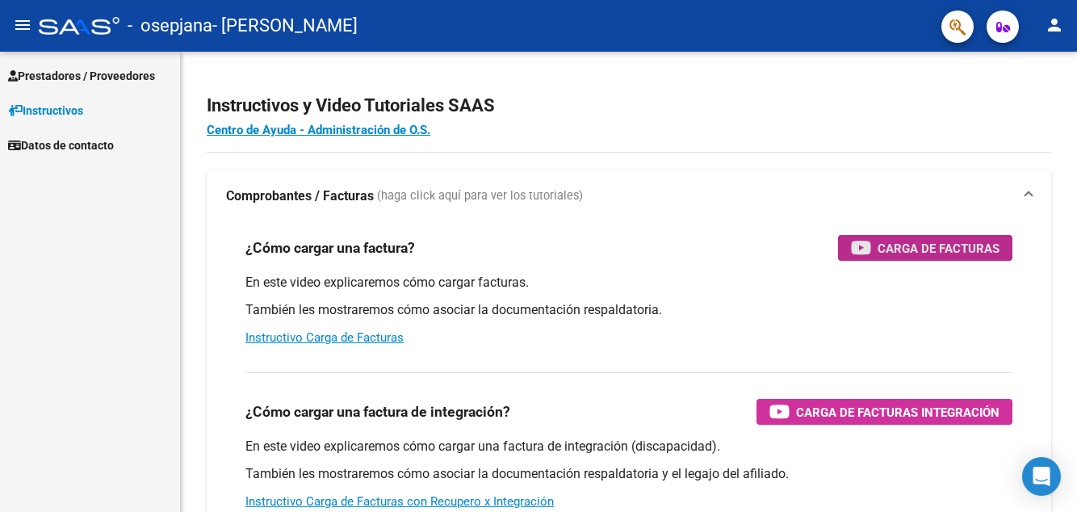
click at [945, 260] on div "Carga de Facturas" at bounding box center [925, 248] width 149 height 26
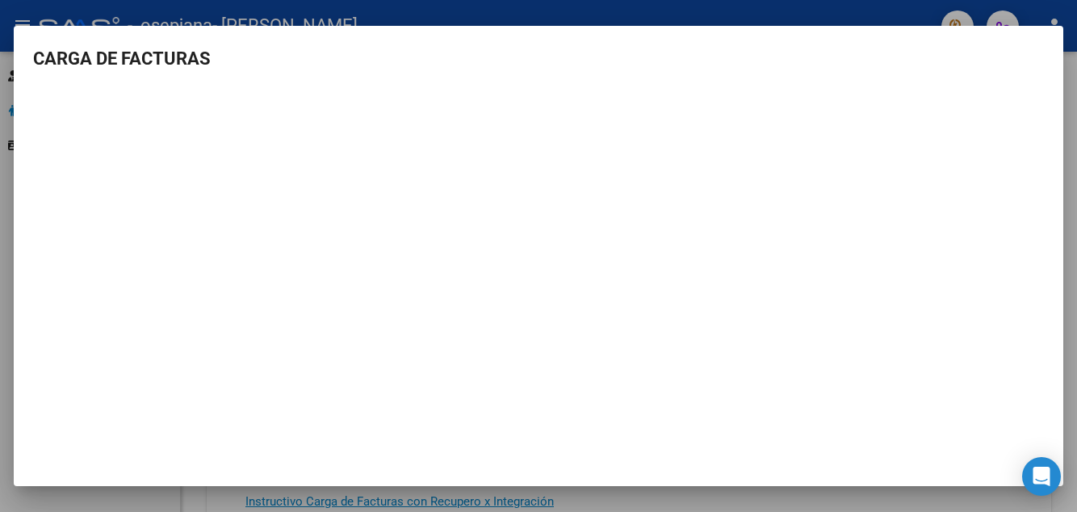
click at [932, 491] on div at bounding box center [538, 256] width 1077 height 512
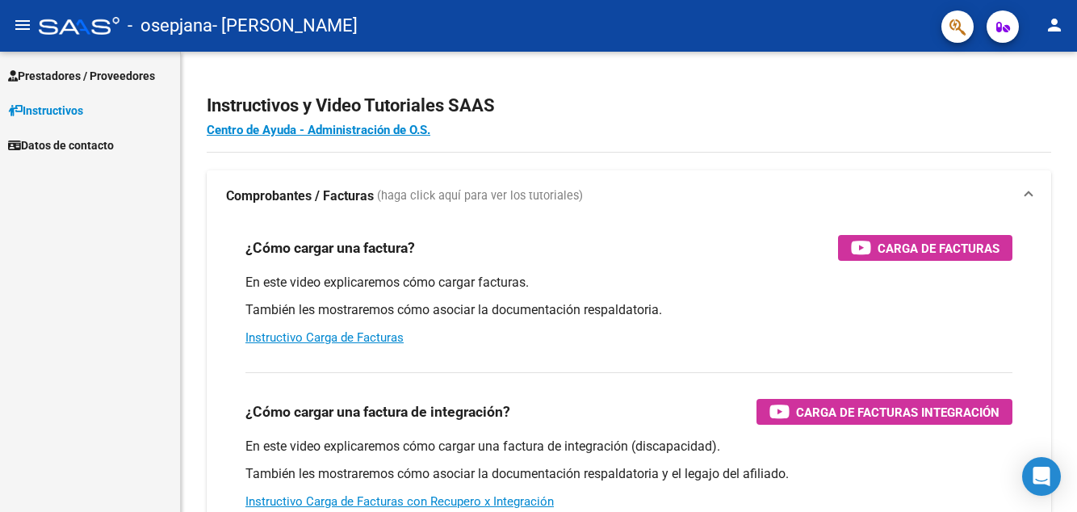
click at [148, 83] on span "Prestadores / Proveedores" at bounding box center [81, 76] width 147 height 18
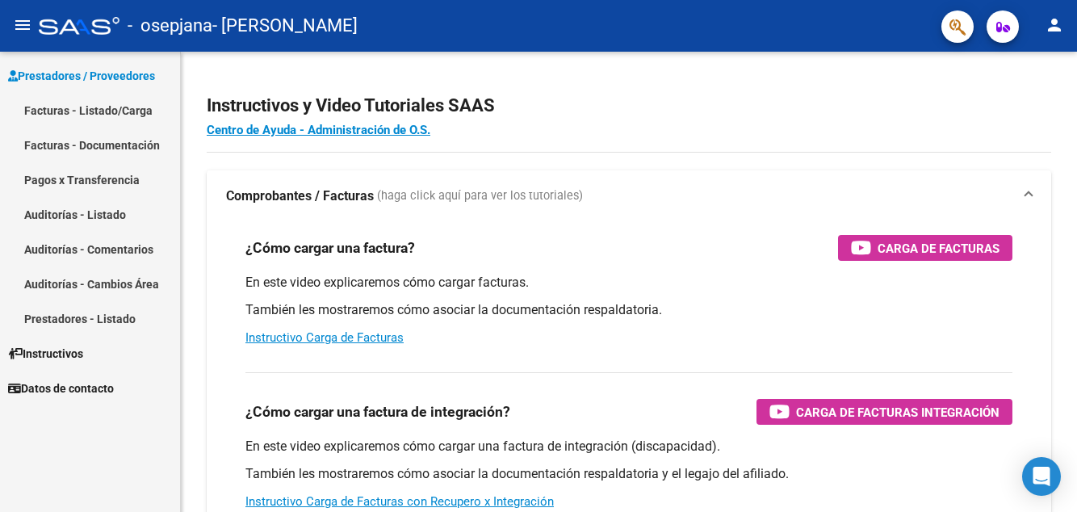
click at [134, 110] on link "Facturas - Listado/Carga" at bounding box center [90, 110] width 180 height 35
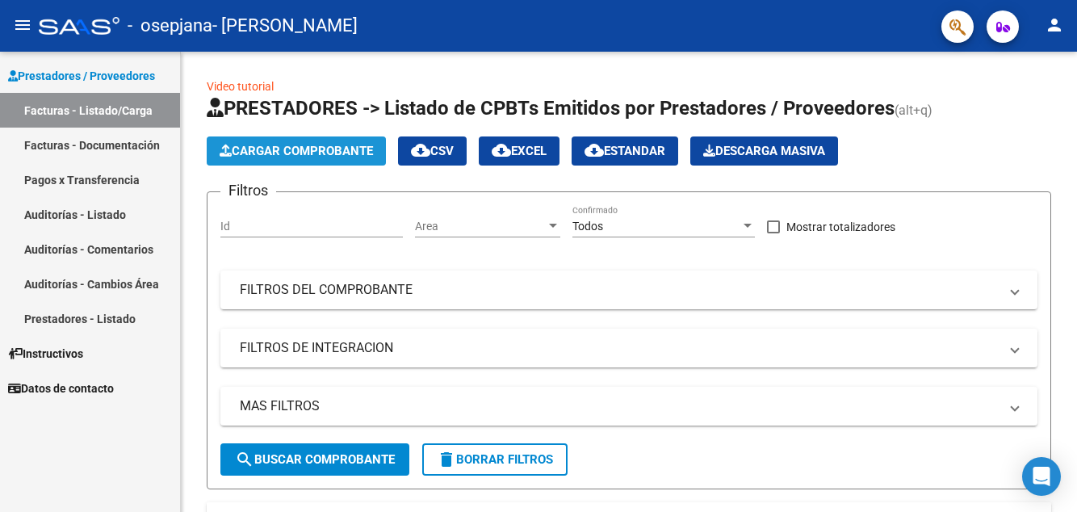
click at [339, 142] on button "Cargar Comprobante" at bounding box center [296, 150] width 179 height 29
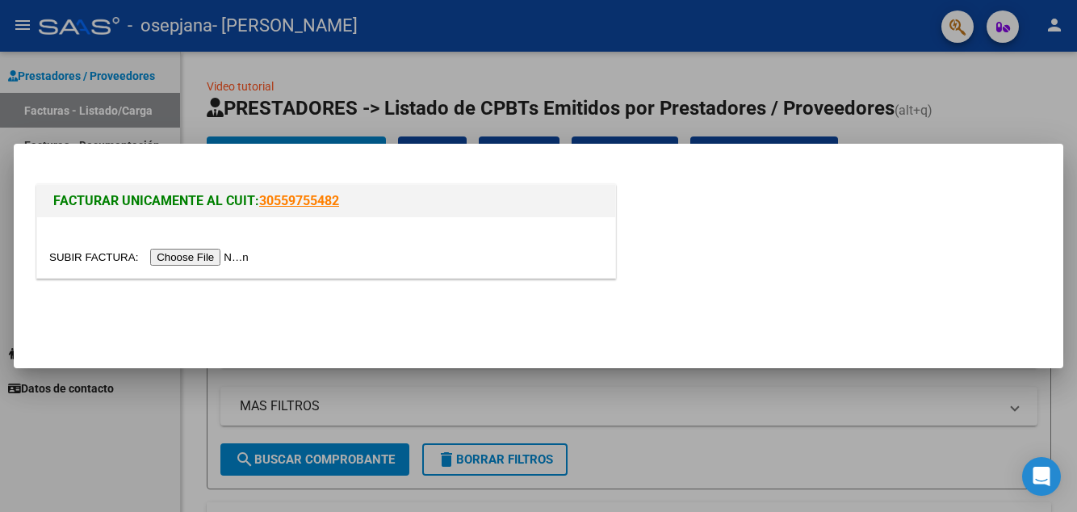
click at [224, 261] on input "file" at bounding box center [151, 257] width 204 height 17
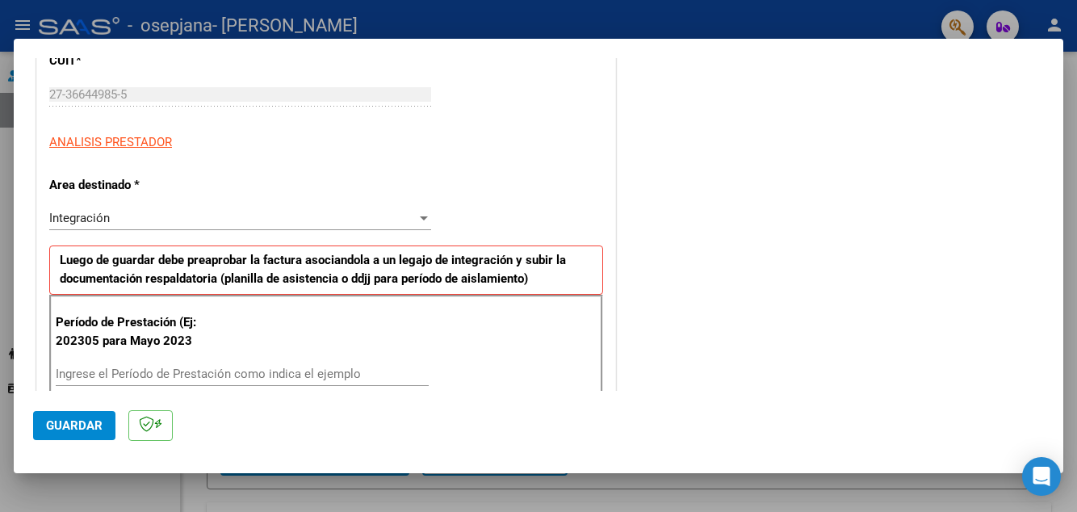
scroll to position [234, 0]
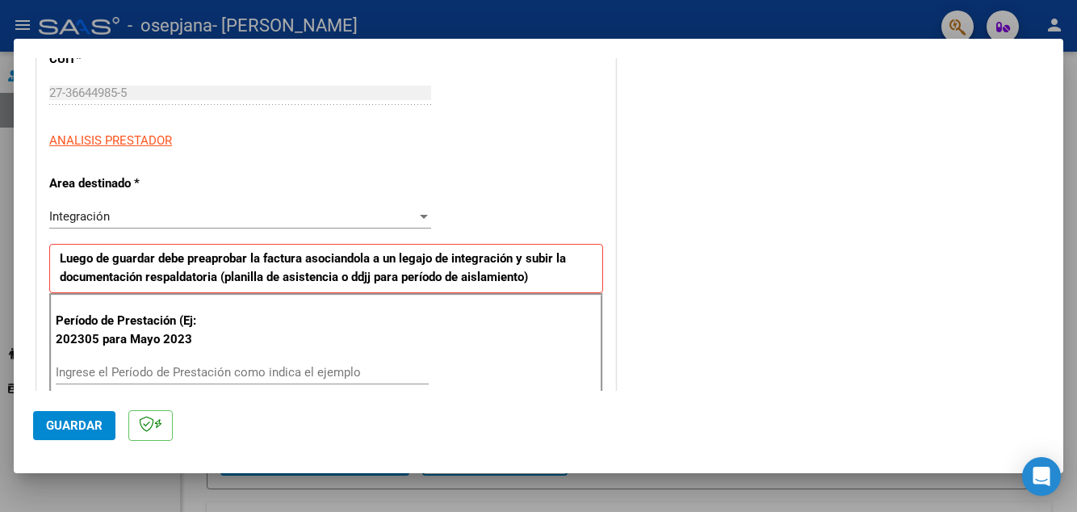
click at [299, 365] on input "Ingrese el Período de Prestación como indica el ejemplo" at bounding box center [242, 372] width 373 height 15
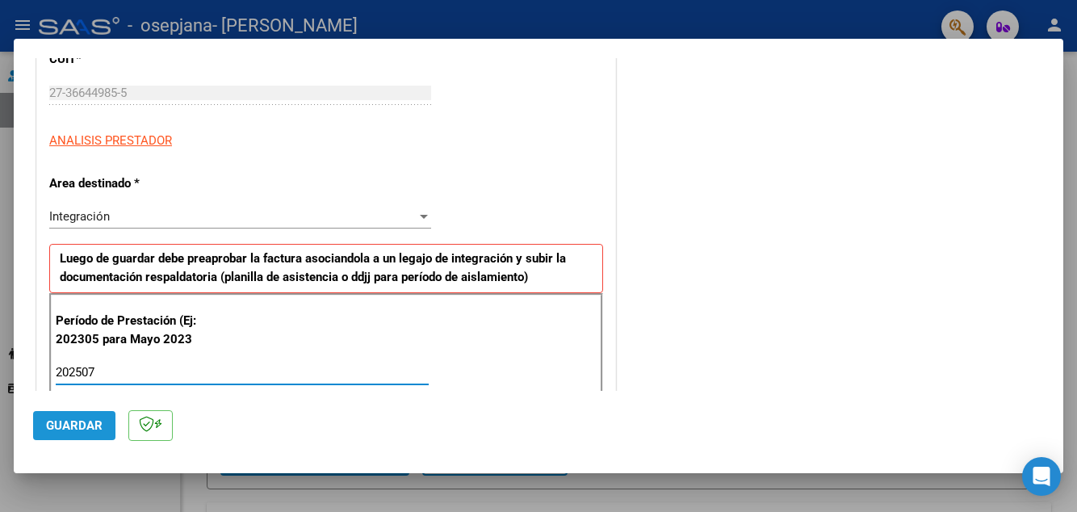
type input "202507"
click at [84, 433] on span "Guardar" at bounding box center [74, 425] width 57 height 15
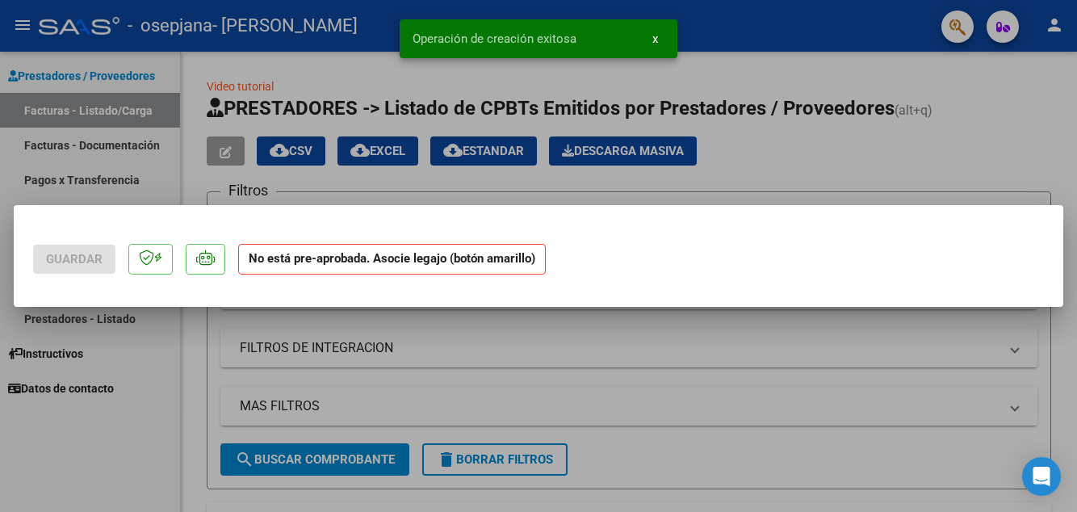
scroll to position [0, 0]
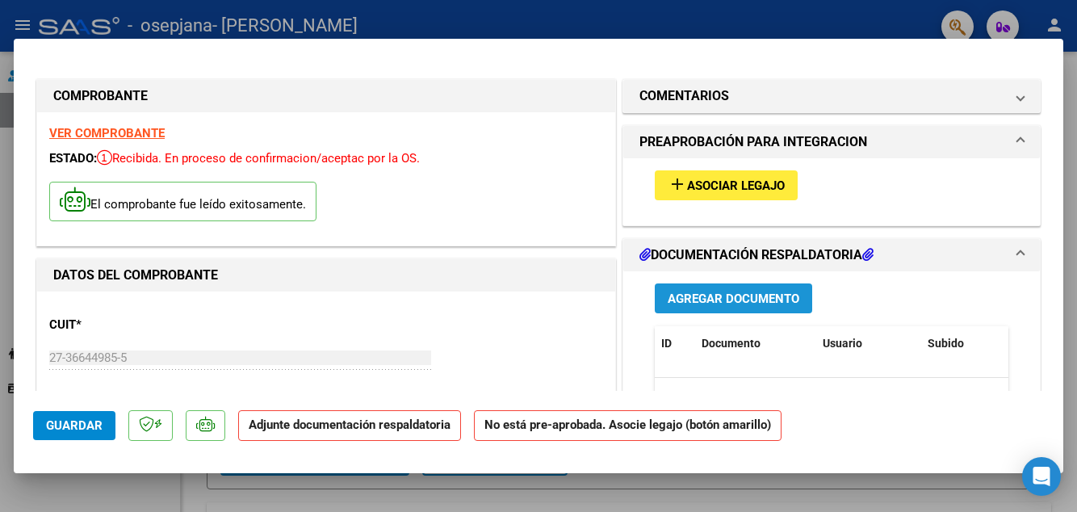
click at [799, 292] on span "Agregar Documento" at bounding box center [734, 299] width 132 height 15
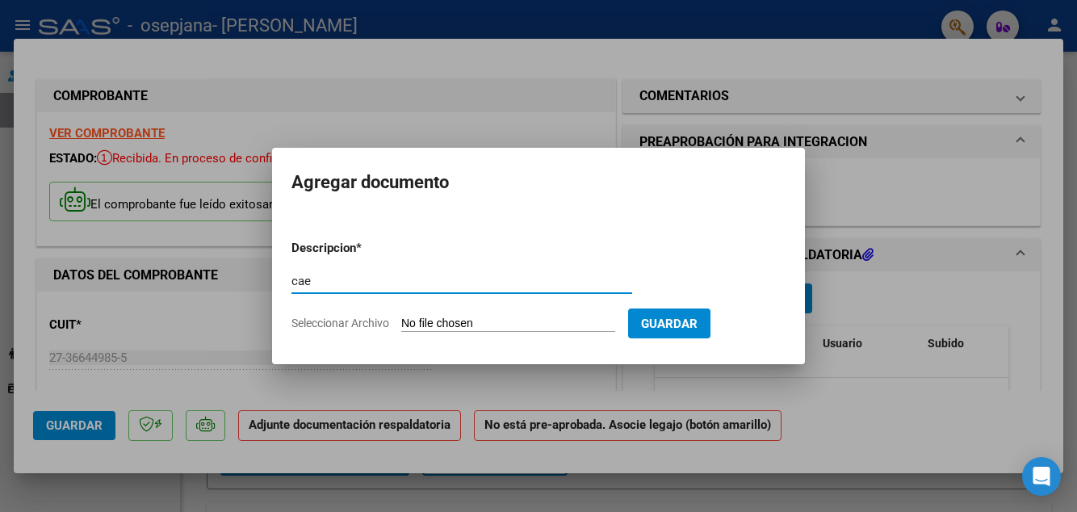
type input "cae"
click at [566, 320] on input "Seleccionar Archivo" at bounding box center [508, 324] width 214 height 15
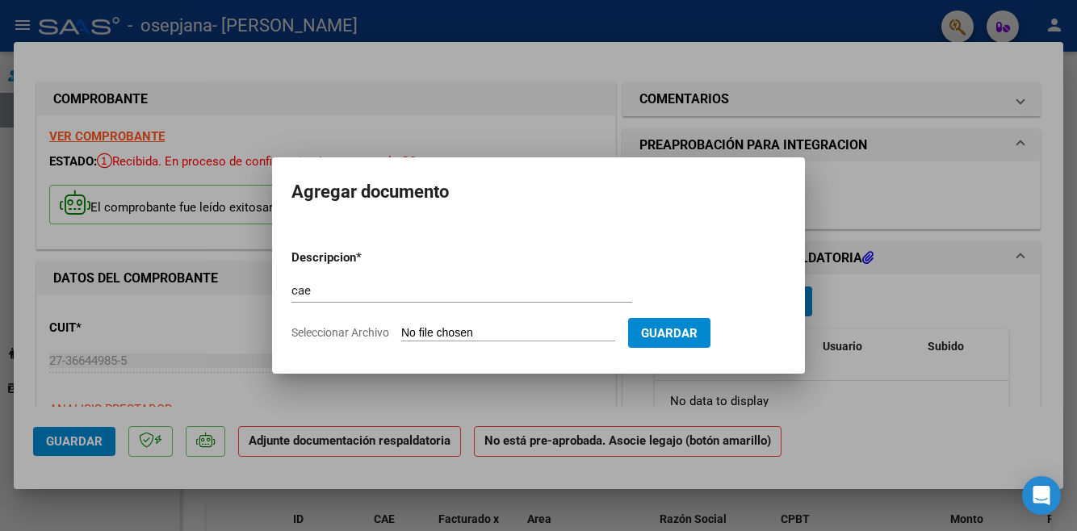
type input "C:\fakepath\CAE ([PERSON_NAME]) JULIO.pdf"
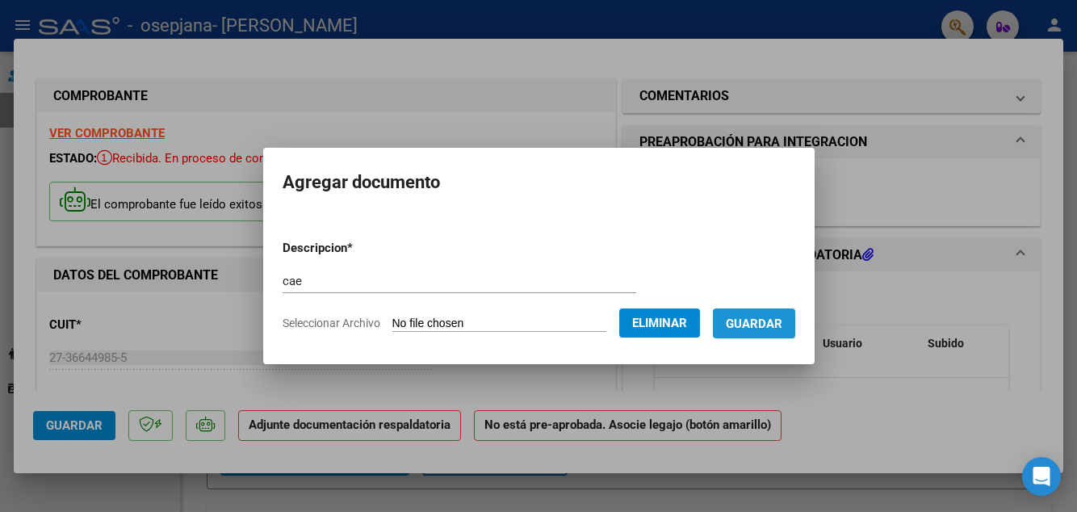
click at [770, 333] on button "Guardar" at bounding box center [754, 323] width 82 height 30
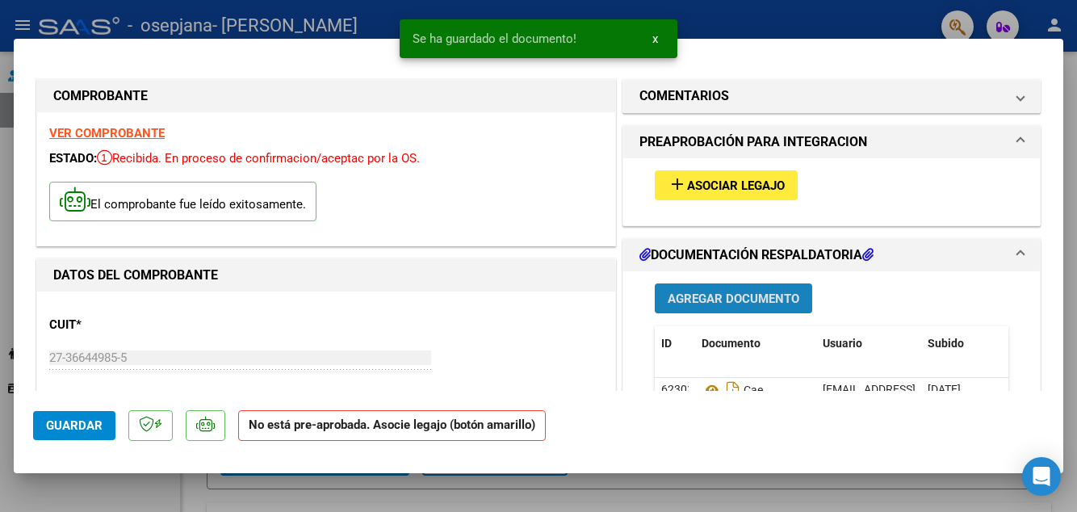
click at [762, 292] on span "Agregar Documento" at bounding box center [734, 299] width 132 height 15
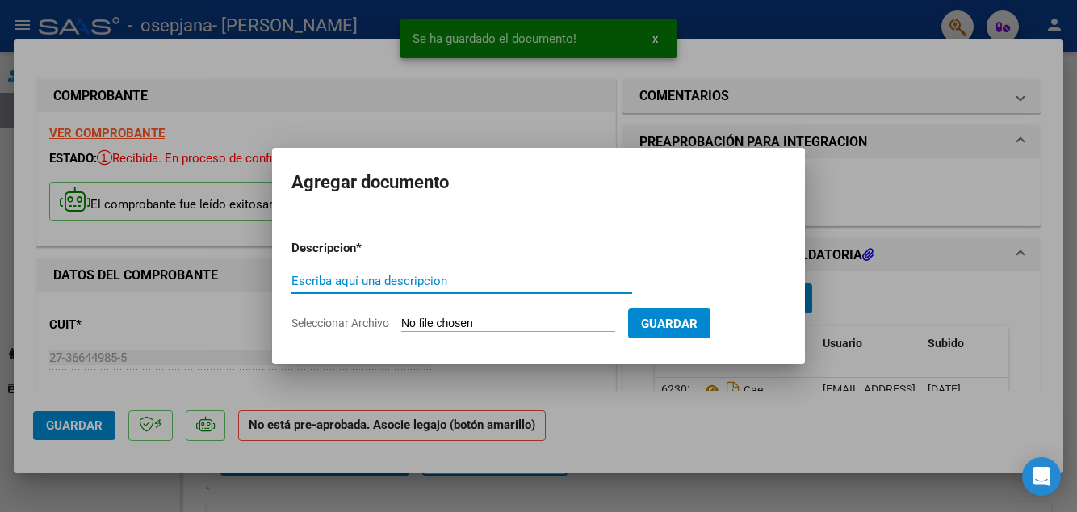
click at [575, 276] on input "Escriba aquí una descripcion" at bounding box center [462, 281] width 341 height 15
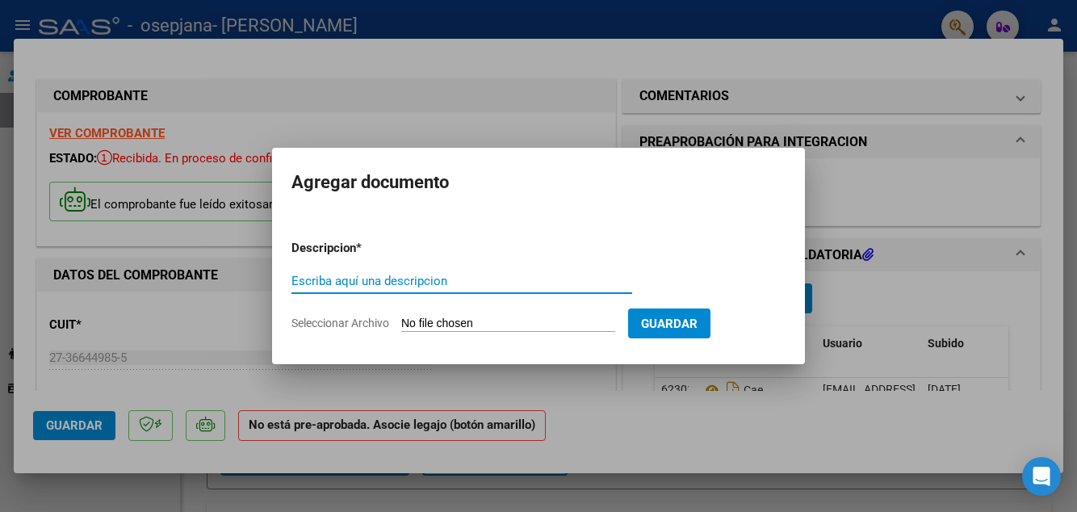
click at [556, 275] on input "Escriba aquí una descripcion" at bounding box center [462, 281] width 341 height 15
click at [541, 287] on input "Escriba aquí una descripcion" at bounding box center [462, 281] width 341 height 15
click at [523, 292] on div "Escriba aquí una descripcion" at bounding box center [462, 281] width 341 height 24
type input "informe"
click at [543, 328] on input "Seleccionar Archivo" at bounding box center [508, 324] width 214 height 15
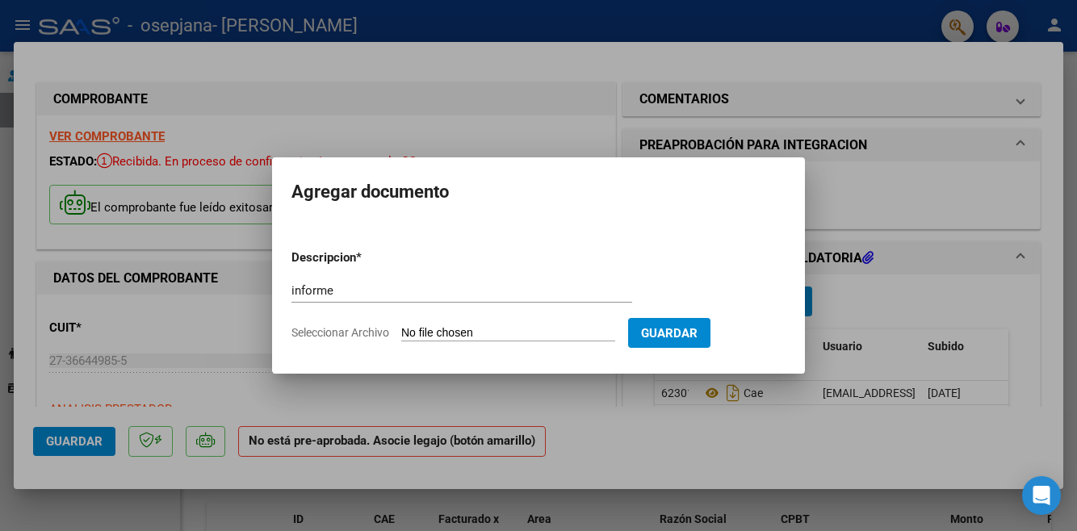
type input "C:\fakepath\_Informe mensual [PERSON_NAME] 2025.pdf"
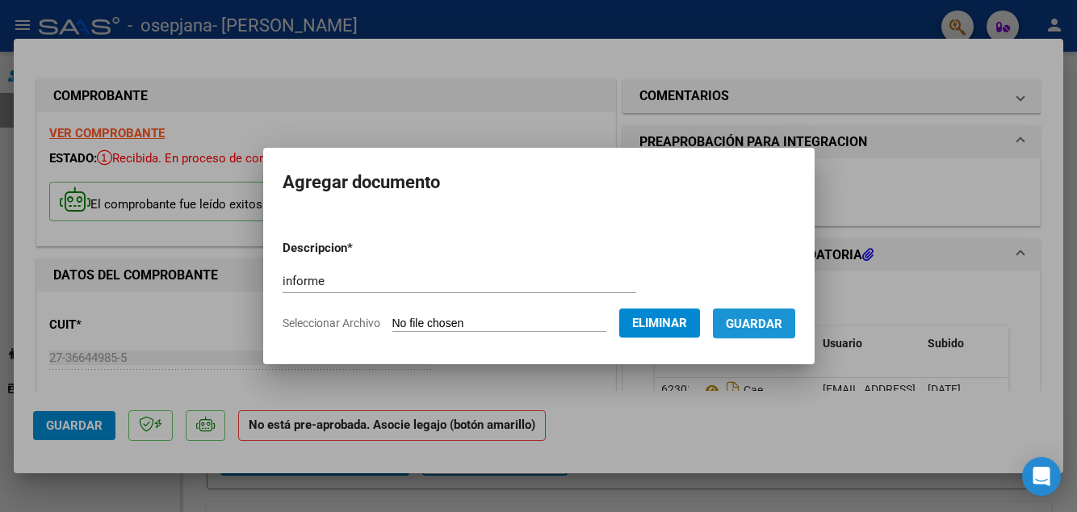
click at [782, 325] on span "Guardar" at bounding box center [754, 324] width 57 height 15
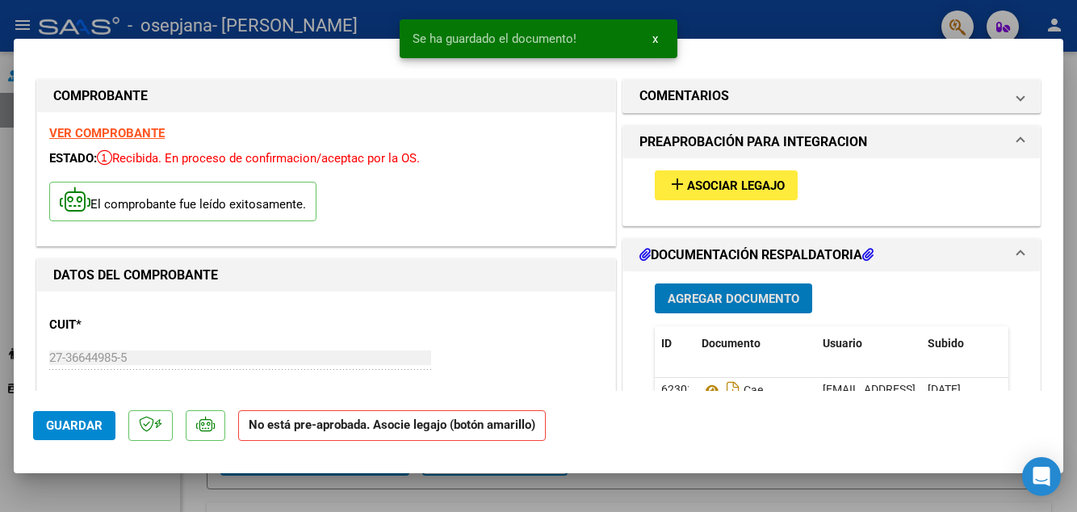
click at [766, 292] on span "Agregar Documento" at bounding box center [734, 299] width 132 height 15
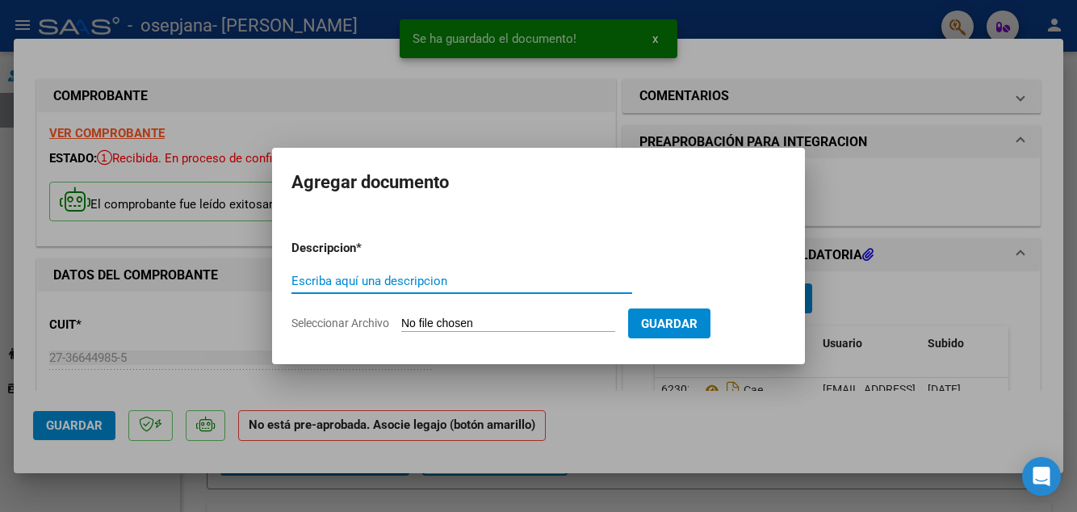
click at [594, 321] on input "Seleccionar Archivo" at bounding box center [508, 324] width 214 height 15
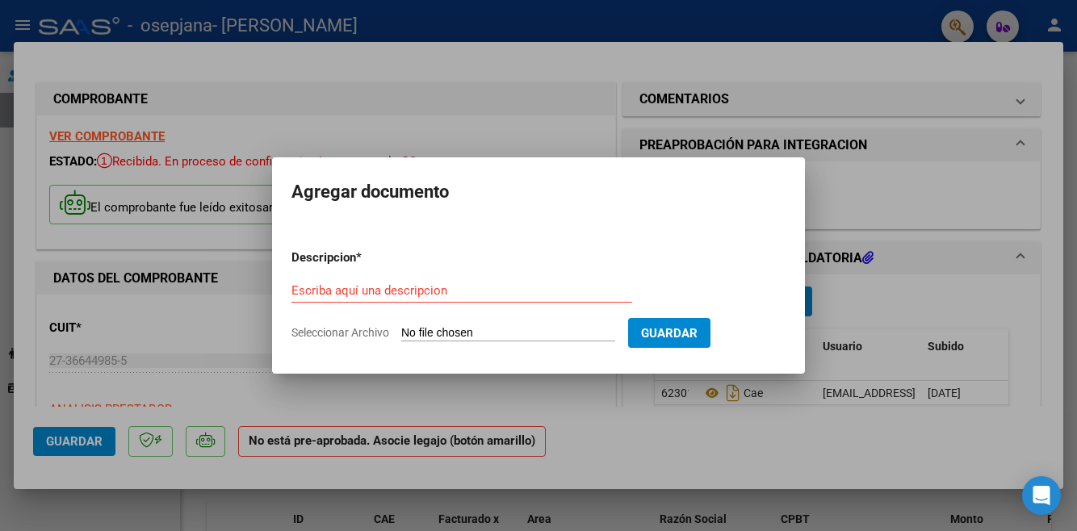
type input "C:\fakepath\[PERSON_NAME] ASISTENCIA_250809_194924.pdf"
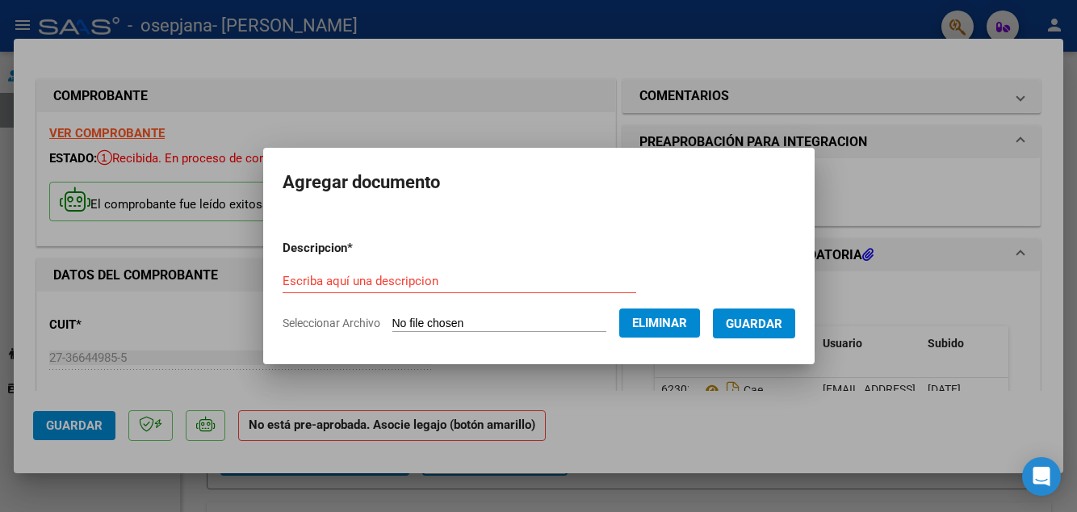
click at [622, 270] on div "Escriba aquí una descripcion" at bounding box center [460, 281] width 354 height 24
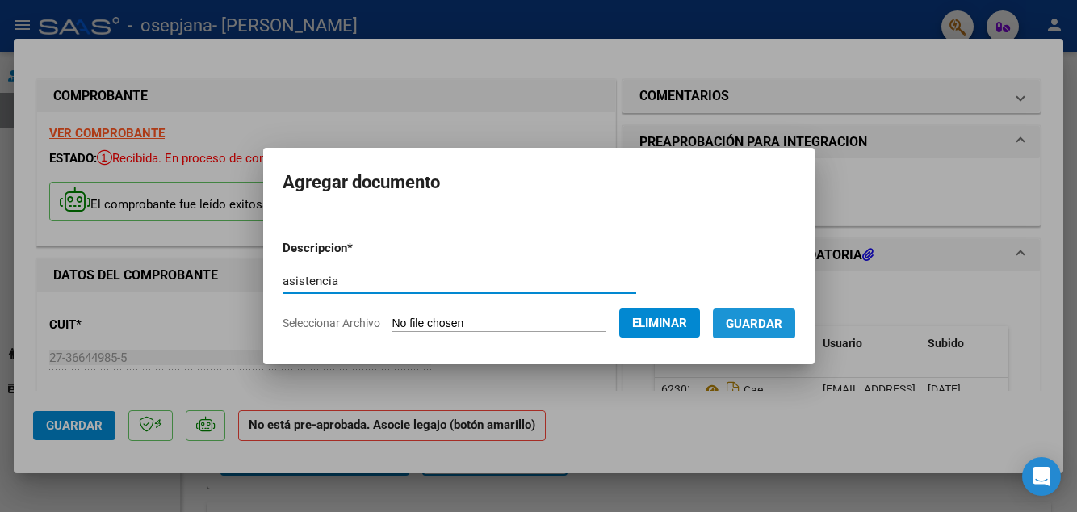
type input "asistencia"
click at [773, 314] on button "Guardar" at bounding box center [754, 323] width 82 height 30
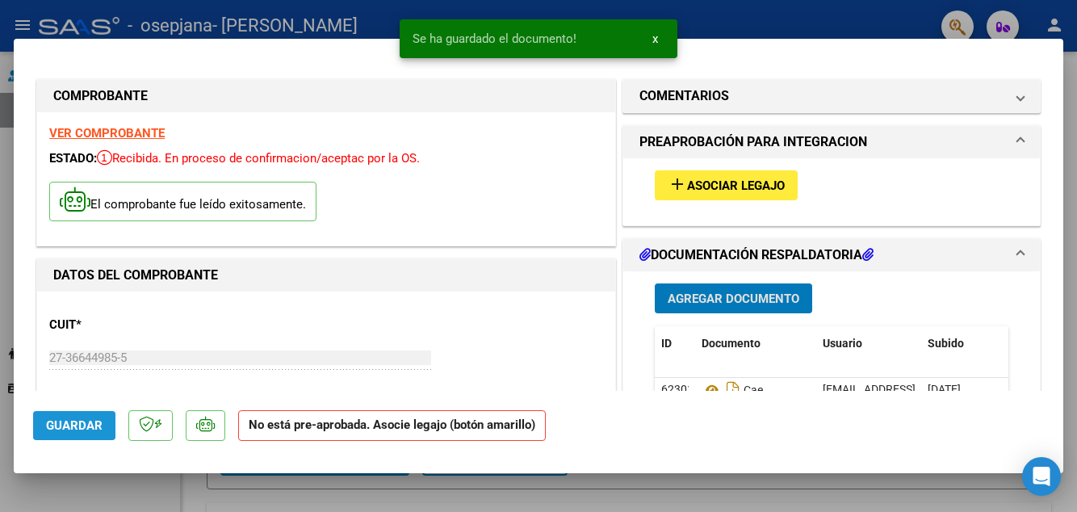
click at [99, 433] on span "Guardar" at bounding box center [74, 425] width 57 height 15
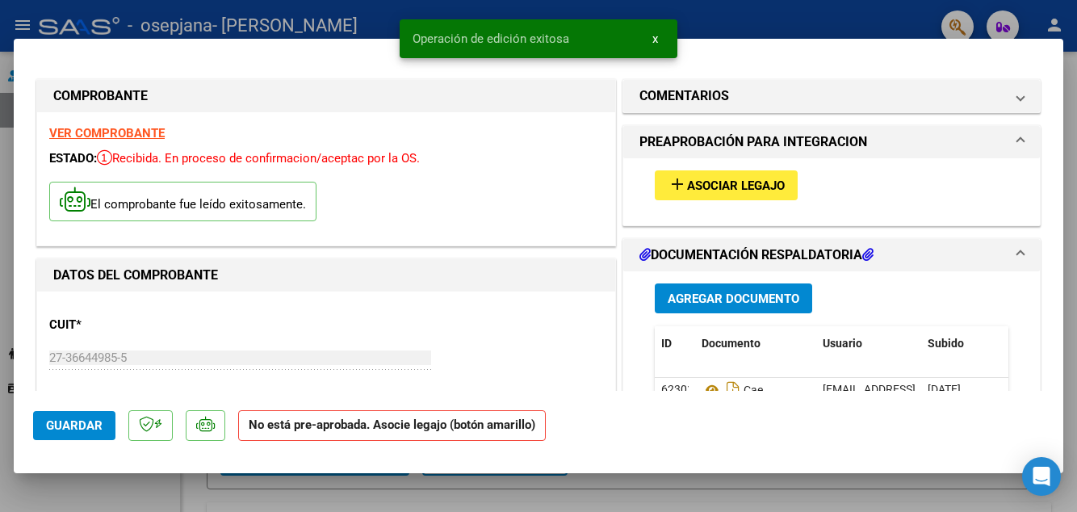
click at [69, 433] on span "Guardar" at bounding box center [74, 425] width 57 height 15
click at [12, 447] on div at bounding box center [538, 256] width 1077 height 512
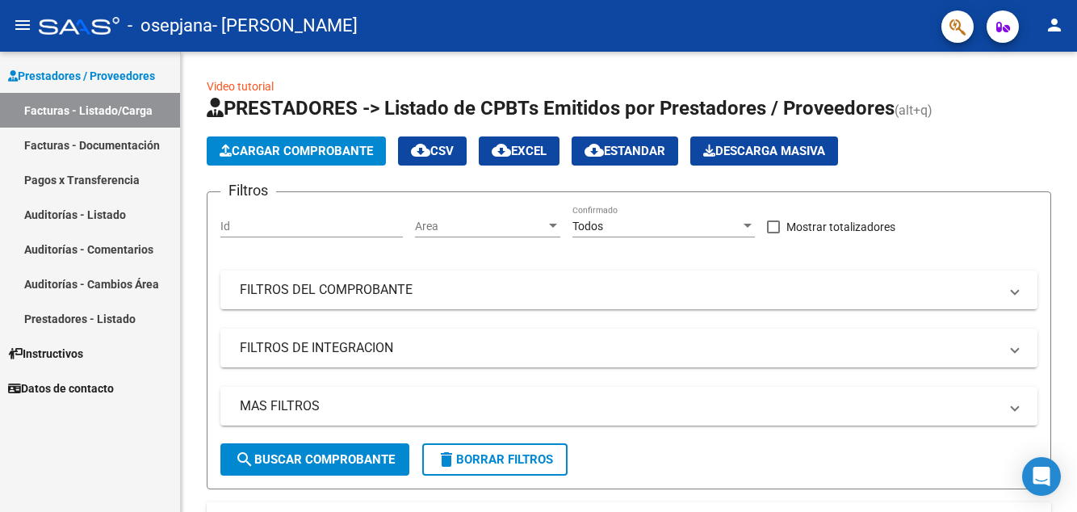
click at [359, 156] on span "Cargar Comprobante" at bounding box center [296, 151] width 153 height 15
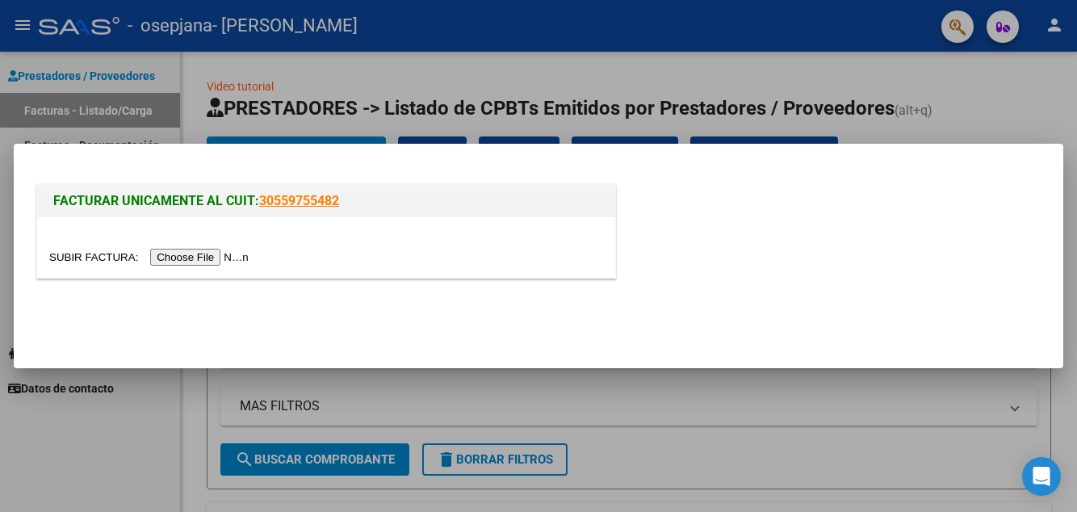
click at [233, 266] on input "file" at bounding box center [151, 257] width 204 height 17
click at [229, 266] on input "file" at bounding box center [151, 257] width 204 height 17
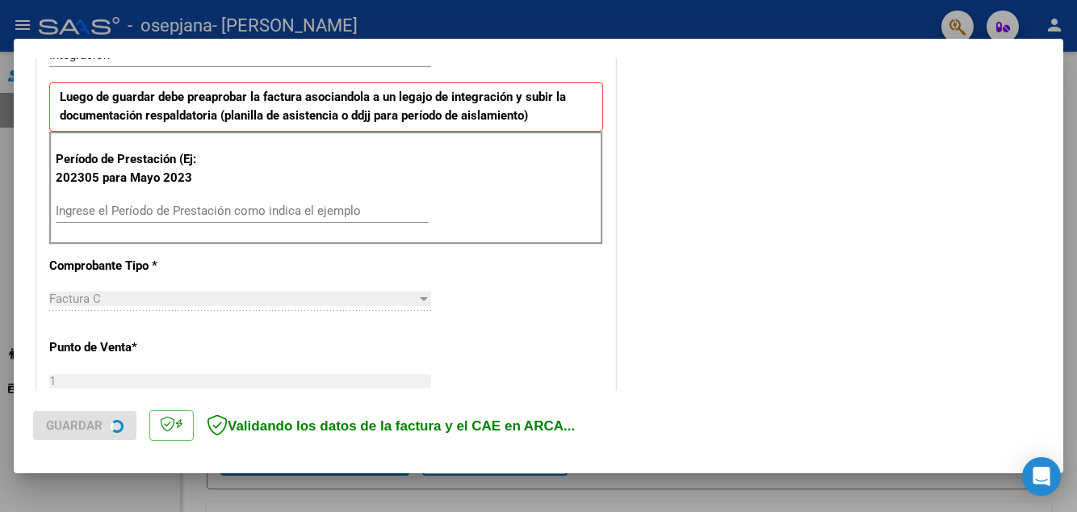
scroll to position [393, 0]
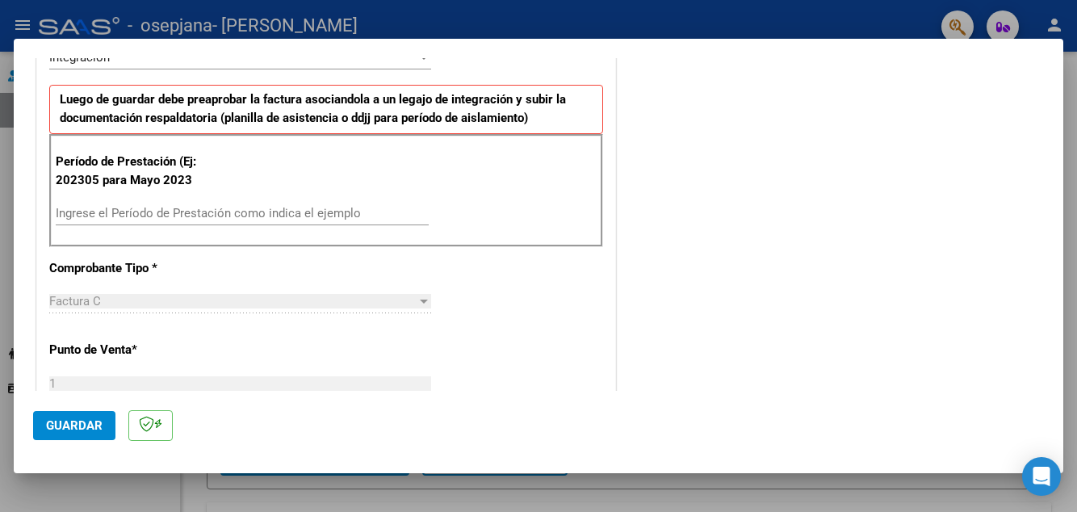
click at [375, 219] on input "Ingrese el Período de Prestación como indica el ejemplo" at bounding box center [242, 213] width 373 height 15
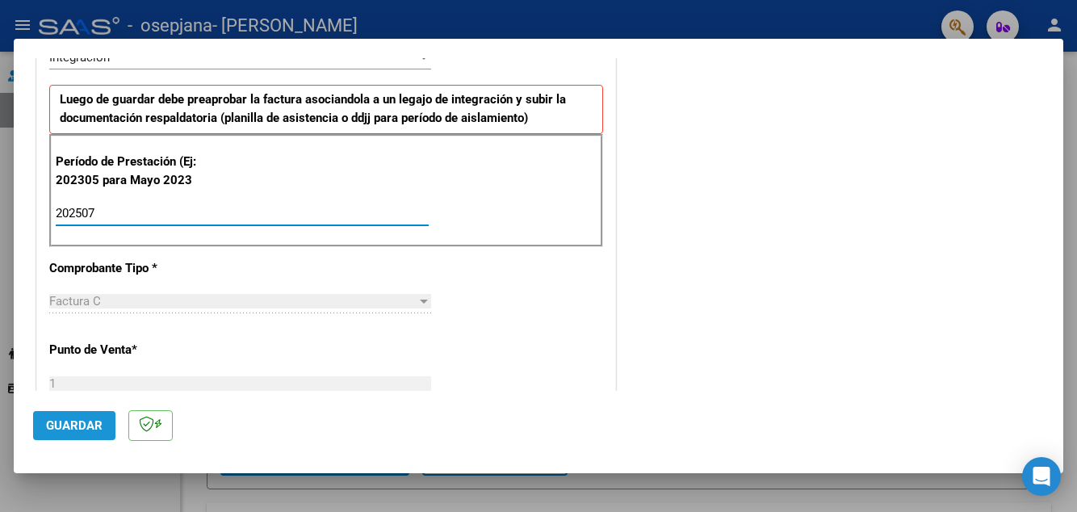
type input "202507"
click at [102, 440] on button "Guardar" at bounding box center [74, 425] width 82 height 29
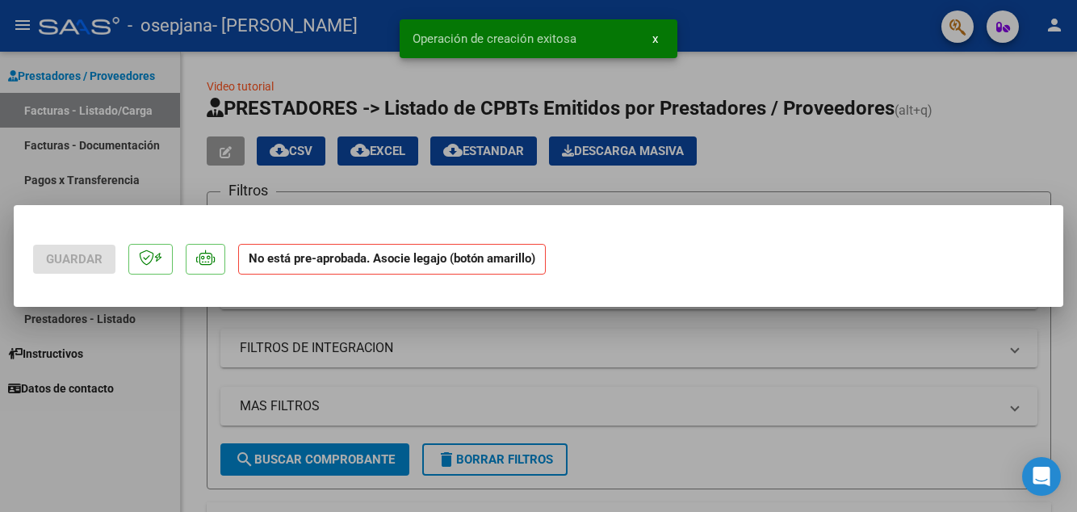
scroll to position [0, 0]
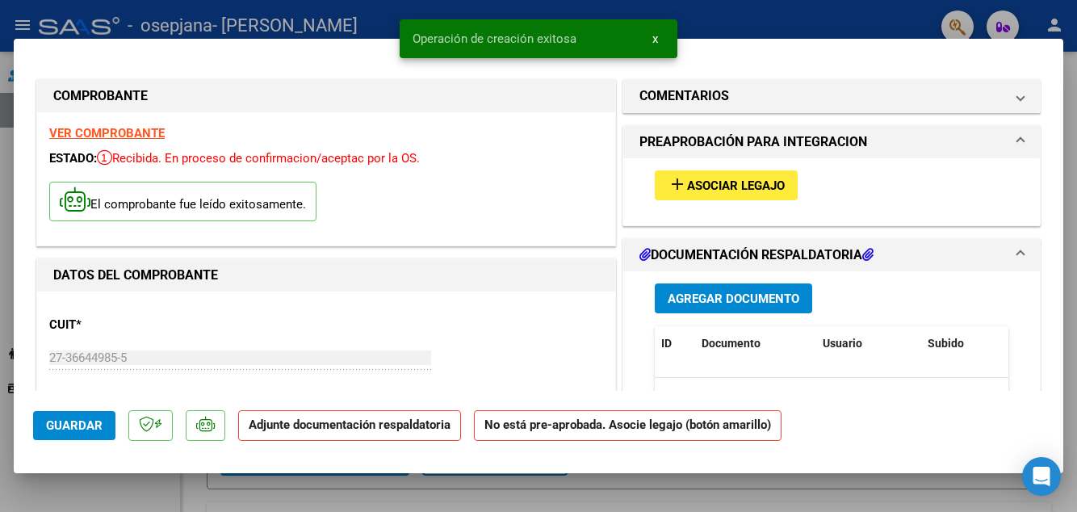
click at [771, 306] on span "Agregar Documento" at bounding box center [734, 299] width 132 height 15
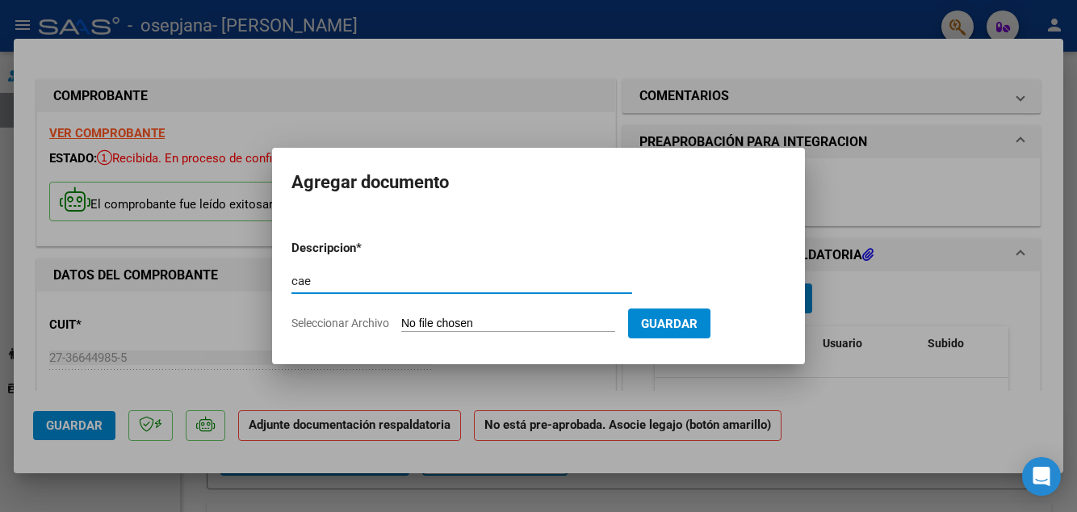
type input "cae"
click at [559, 332] on input "Seleccionar Archivo" at bounding box center [508, 324] width 214 height 15
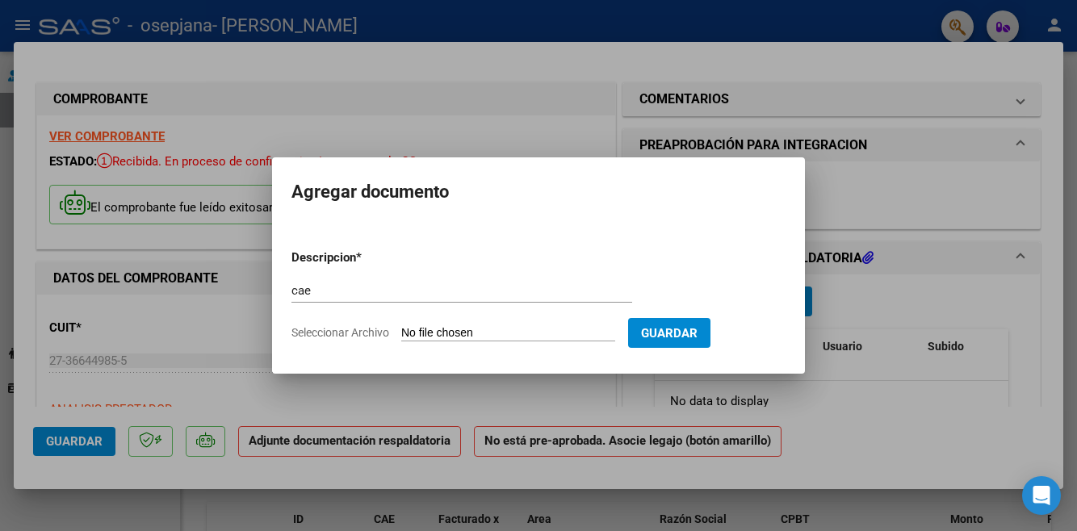
type input "C:\fakepath\CAE [PERSON_NAME] (JULIO).pdf"
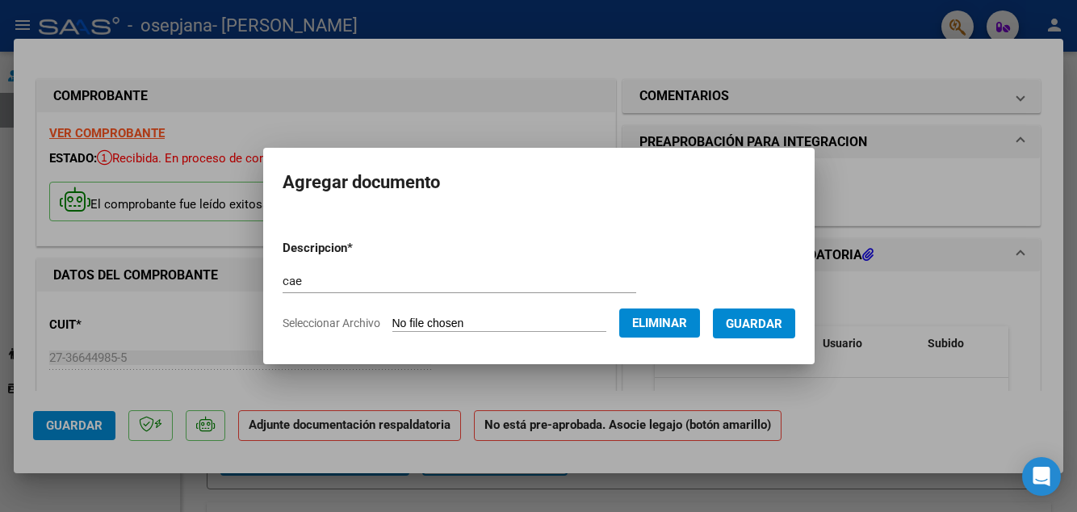
click at [775, 331] on span "Guardar" at bounding box center [754, 324] width 57 height 15
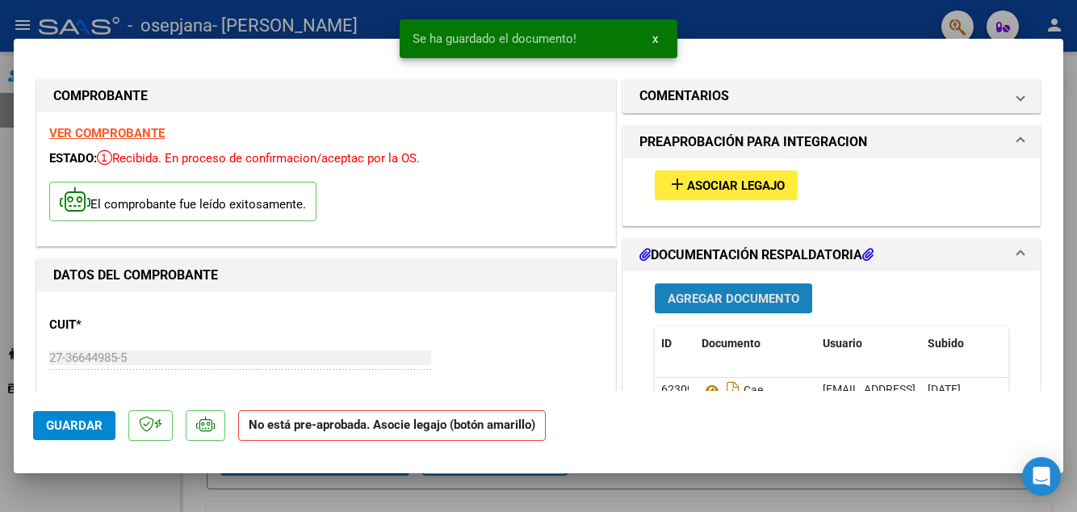
click at [770, 306] on span "Agregar Documento" at bounding box center [734, 299] width 132 height 15
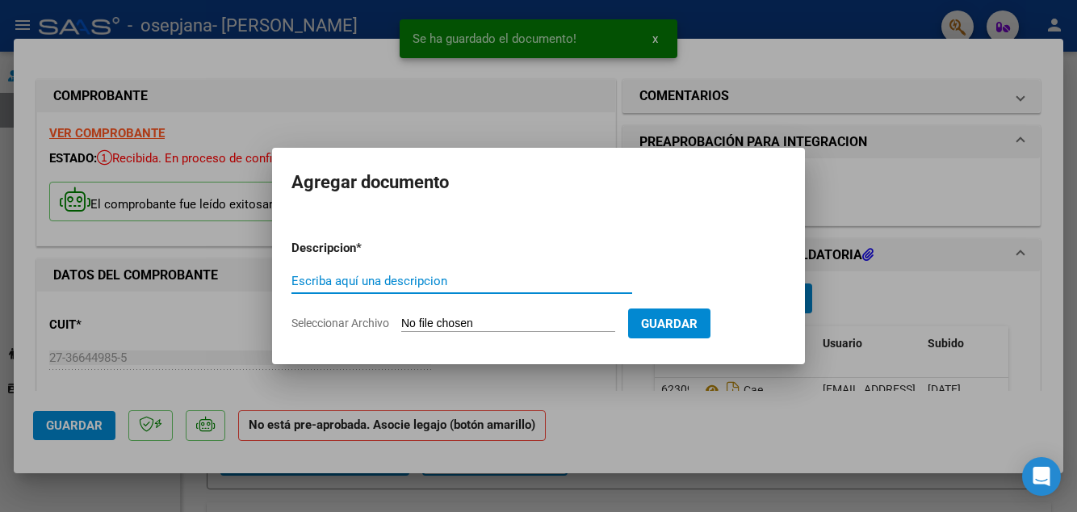
click at [591, 332] on input "Seleccionar Archivo" at bounding box center [508, 324] width 214 height 15
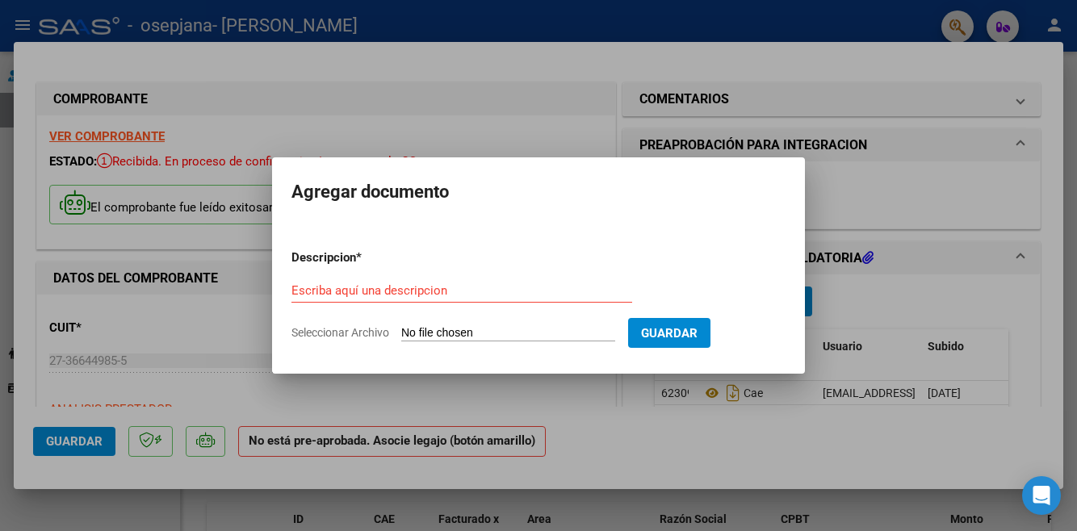
type input "C:\fakepath\DI [PERSON_NAME] ASISTENCIA_250809_193617.pdf"
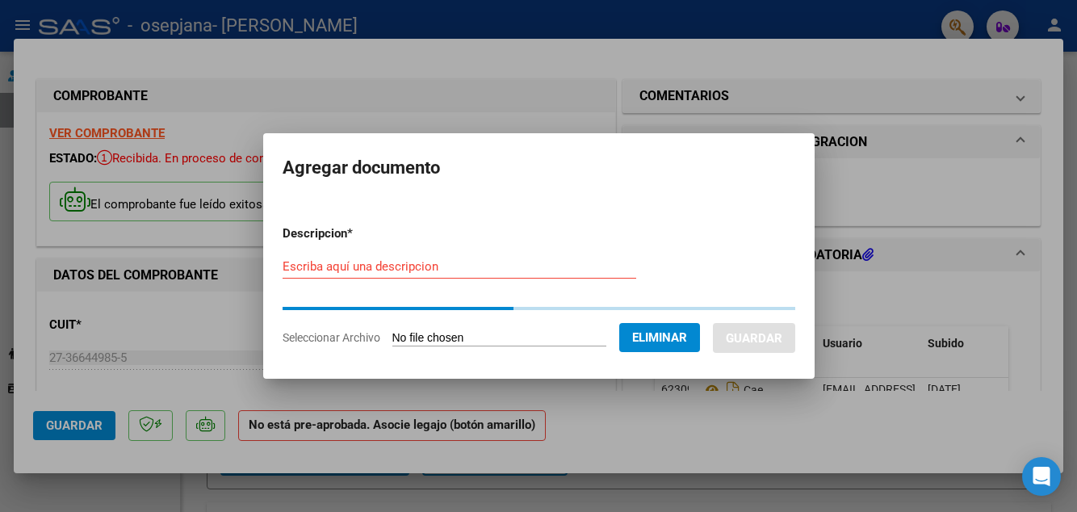
click at [606, 274] on input "Escriba aquí una descripcion" at bounding box center [460, 266] width 354 height 15
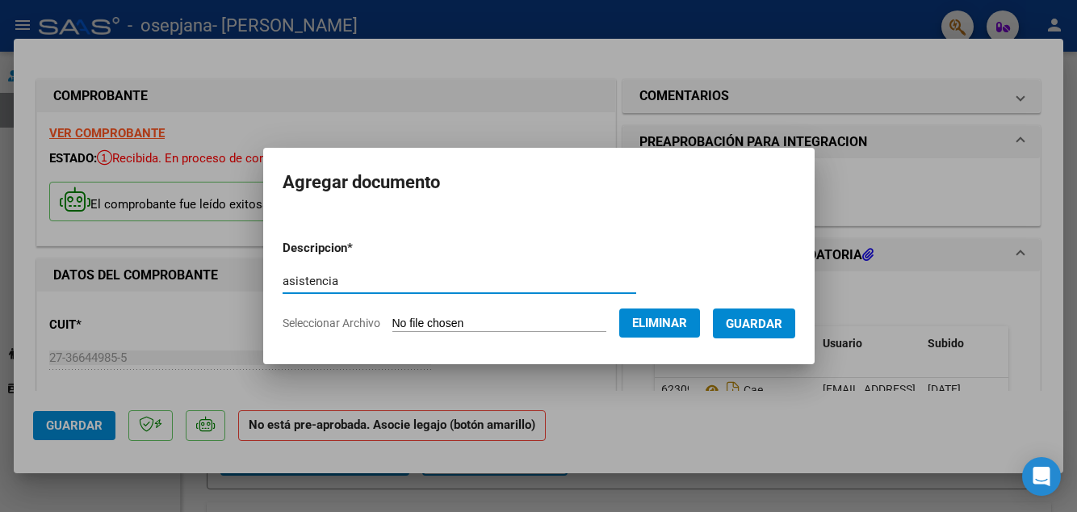
type input "asistencia"
click at [780, 331] on span "Guardar" at bounding box center [754, 324] width 57 height 15
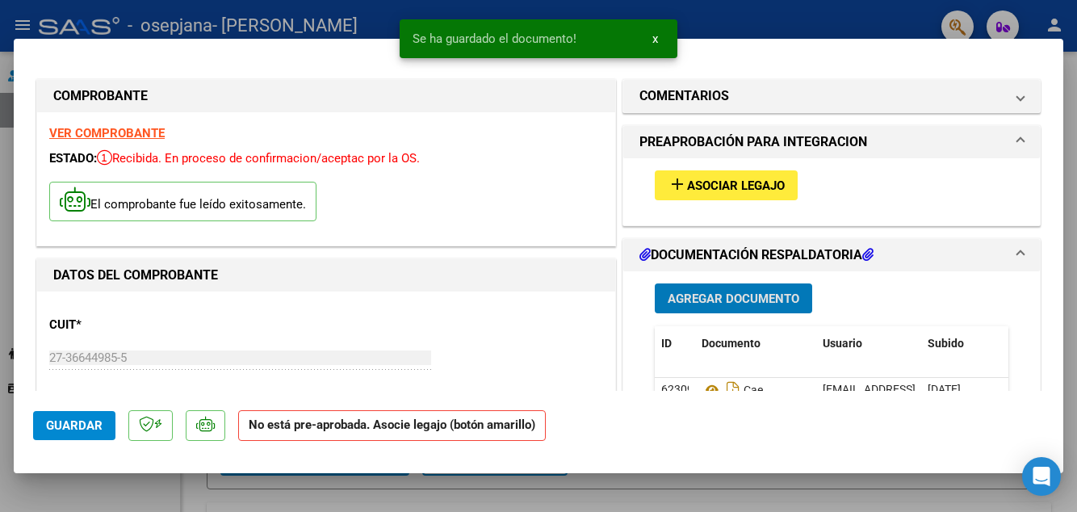
click at [783, 313] on button "Agregar Documento" at bounding box center [733, 298] width 157 height 30
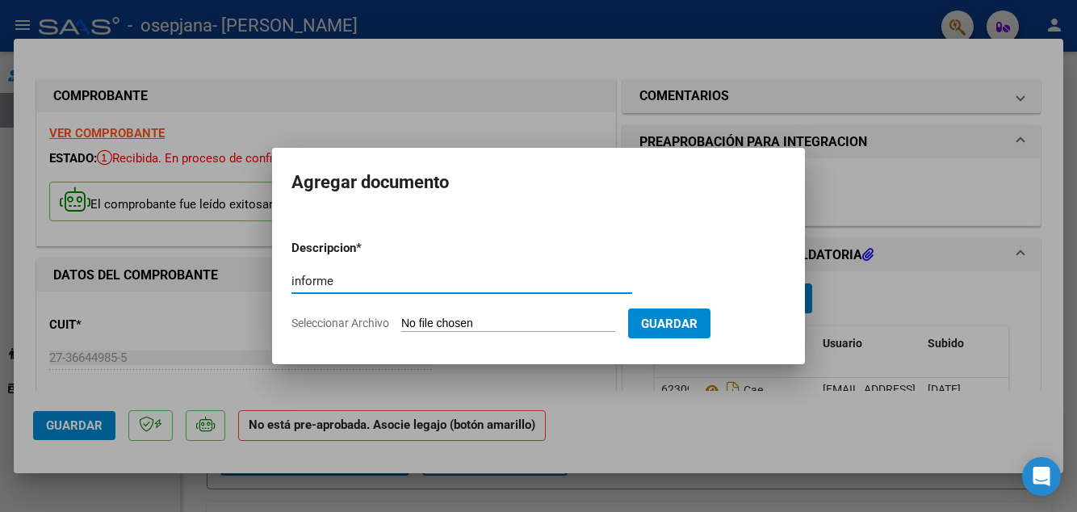
type input "informe"
click at [522, 332] on input "Seleccionar Archivo" at bounding box center [508, 324] width 214 height 15
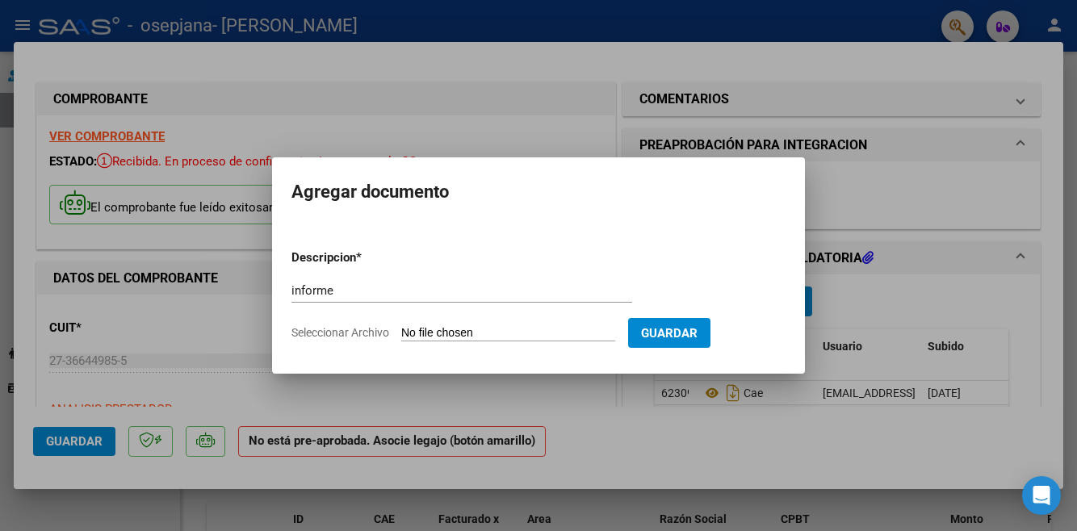
type input "C:\fakepath\informe mensual [PERSON_NAME] 2025.pdf"
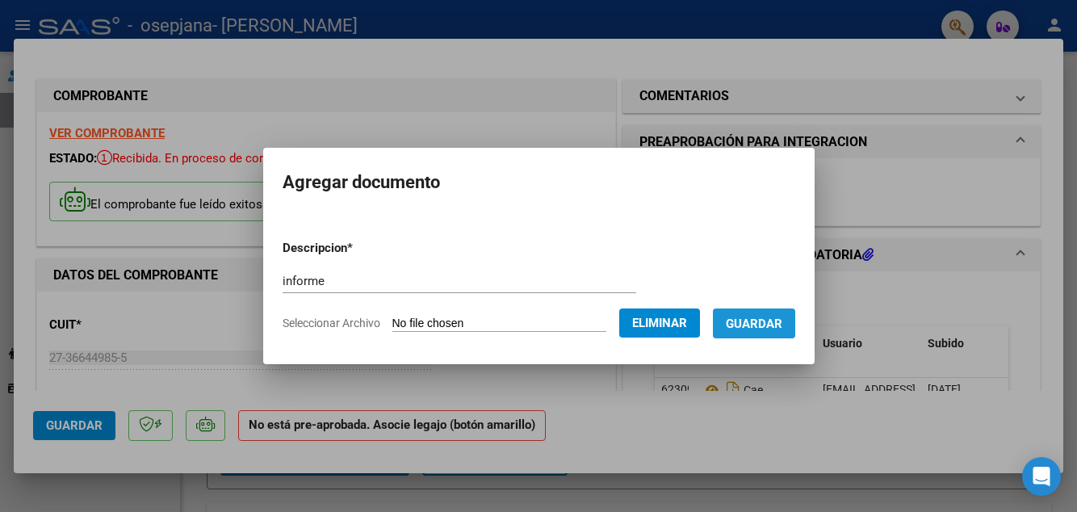
click at [780, 331] on span "Guardar" at bounding box center [754, 324] width 57 height 15
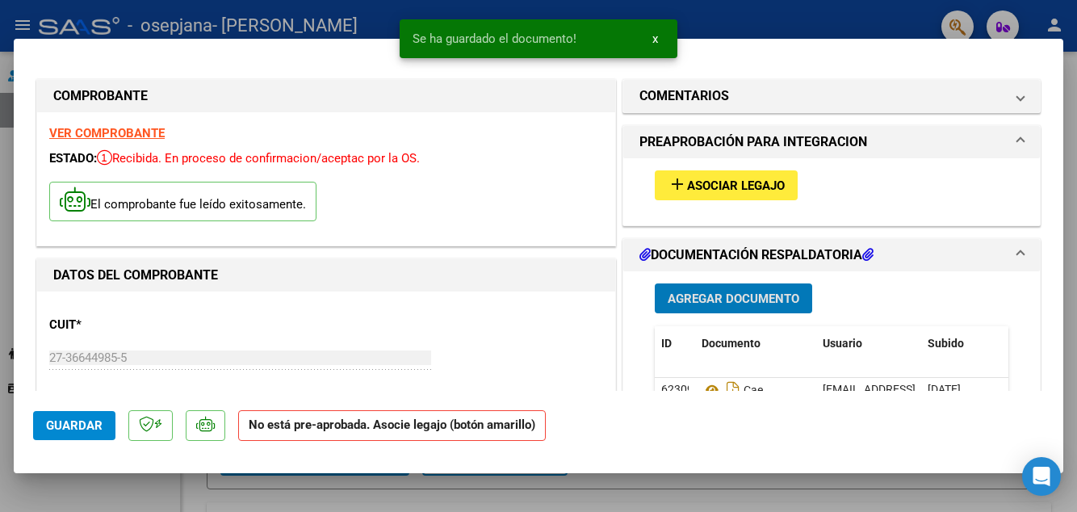
click at [90, 433] on span "Guardar" at bounding box center [74, 425] width 57 height 15
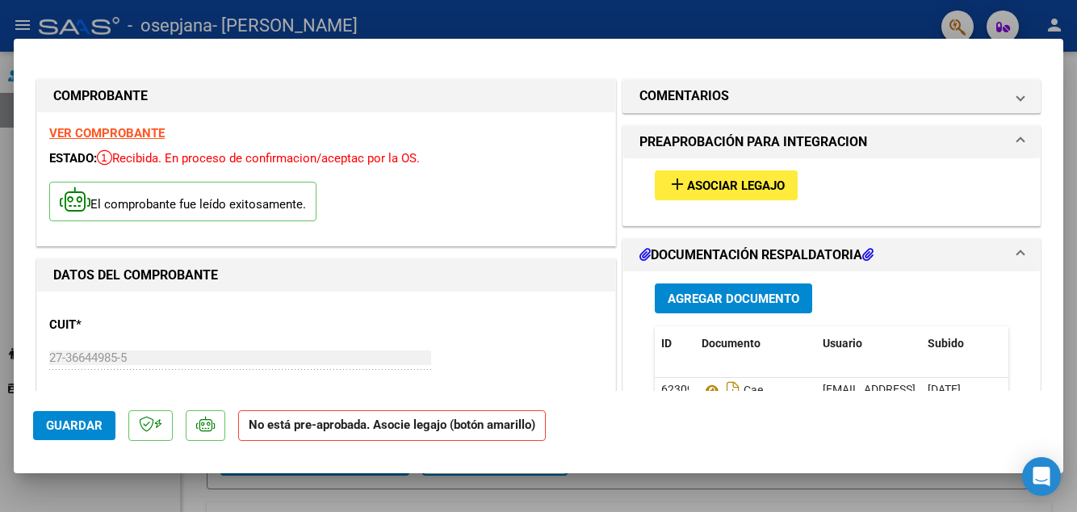
click at [81, 433] on span "Guardar" at bounding box center [74, 425] width 57 height 15
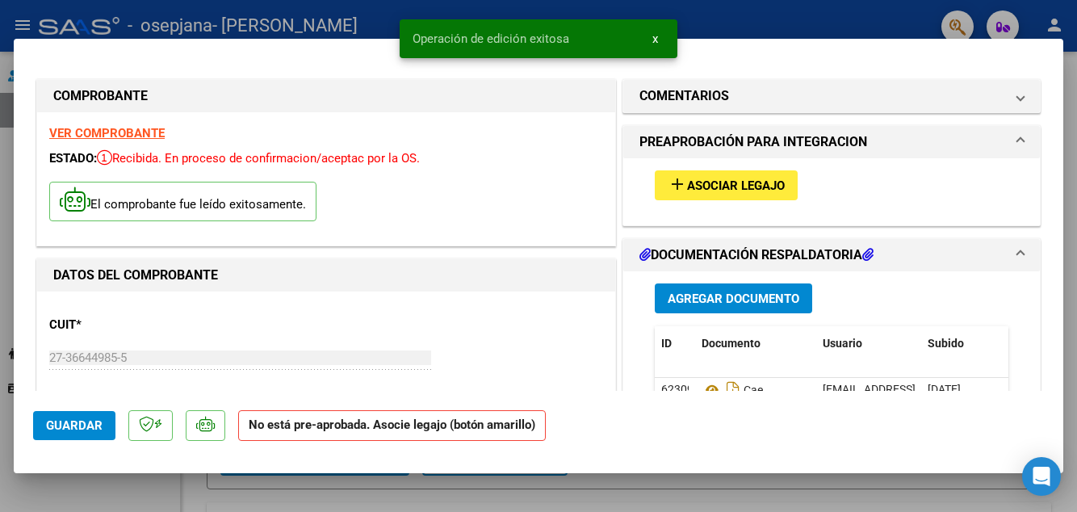
click at [103, 511] on div at bounding box center [538, 256] width 1077 height 512
type input "$ 0,00"
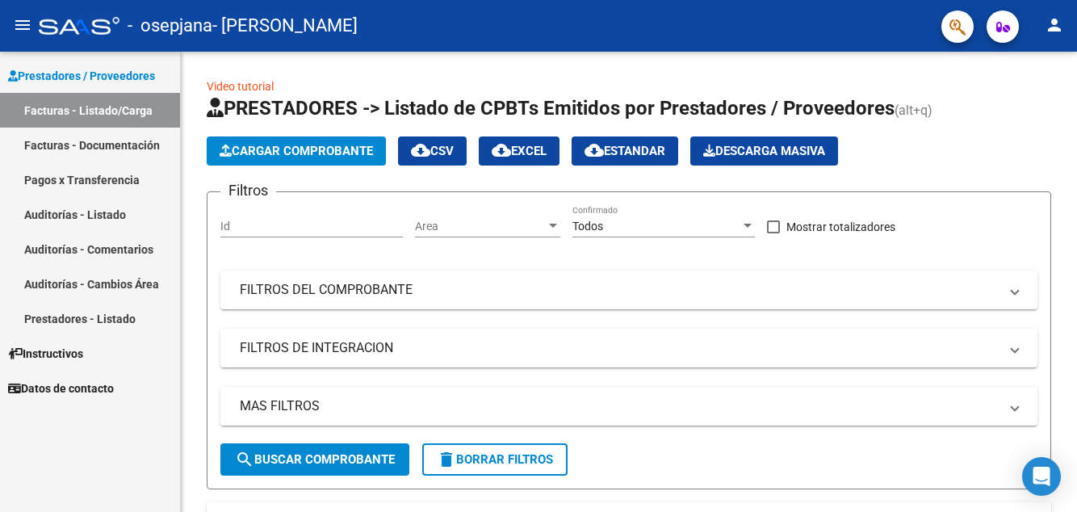
click at [380, 155] on button "Cargar Comprobante" at bounding box center [296, 150] width 179 height 29
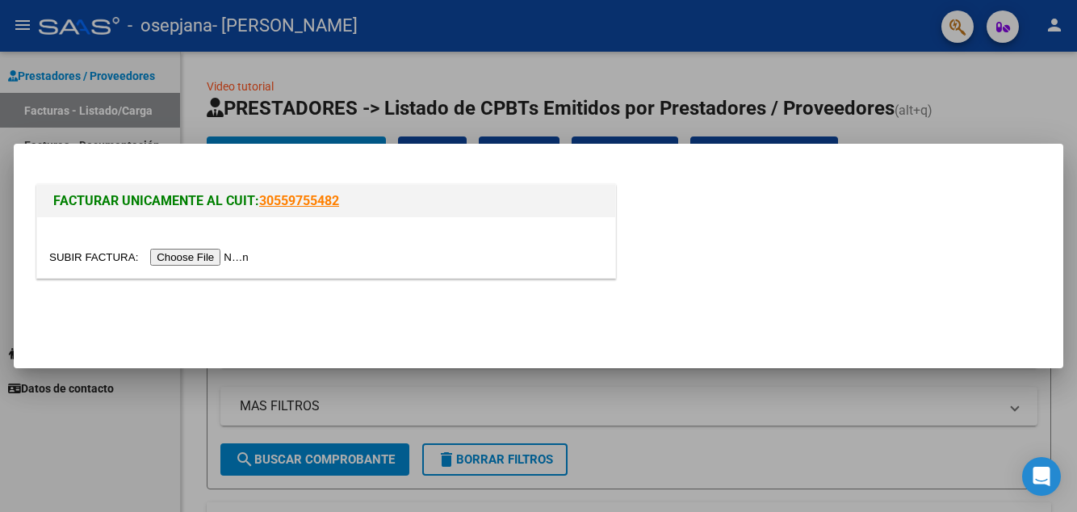
click at [232, 266] on input "file" at bounding box center [151, 257] width 204 height 17
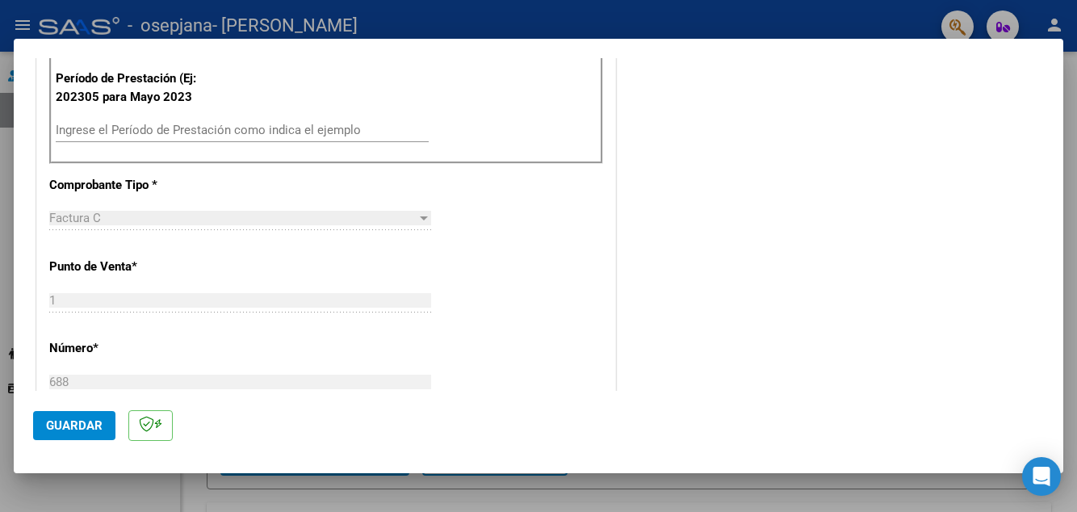
scroll to position [476, 0]
click at [356, 138] on input "Ingrese el Período de Prestación como indica el ejemplo" at bounding box center [242, 131] width 373 height 15
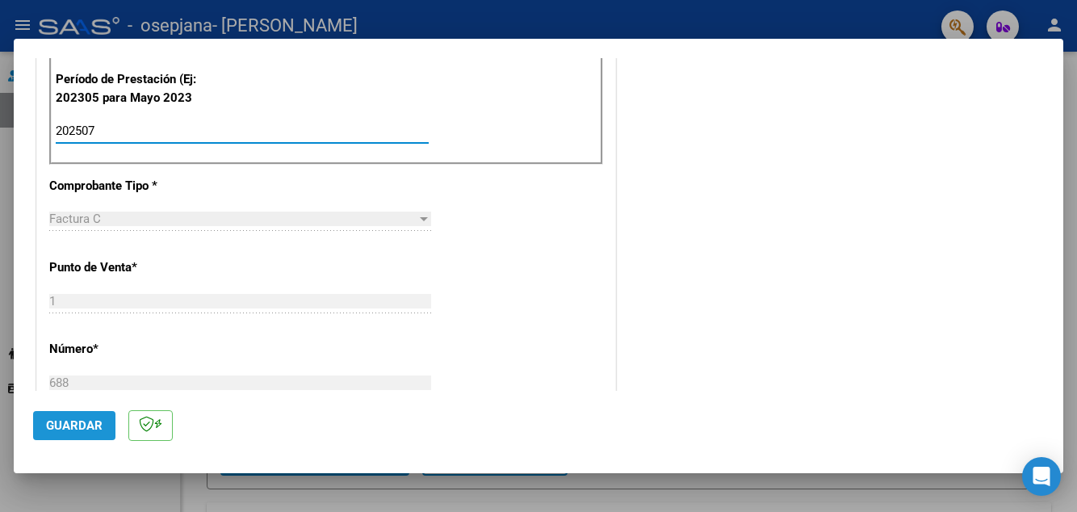
type input "202507"
click at [75, 440] on button "Guardar" at bounding box center [74, 425] width 82 height 29
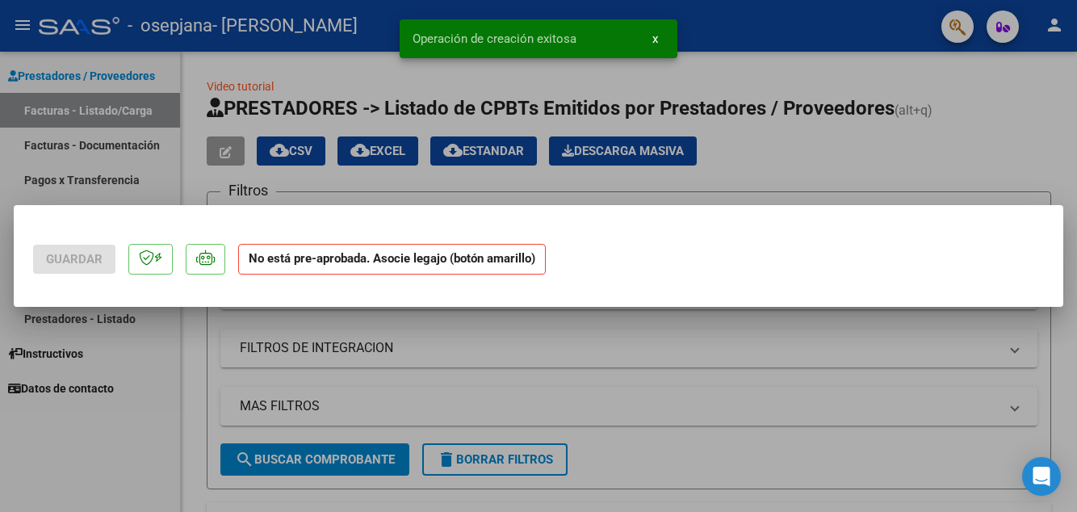
scroll to position [0, 0]
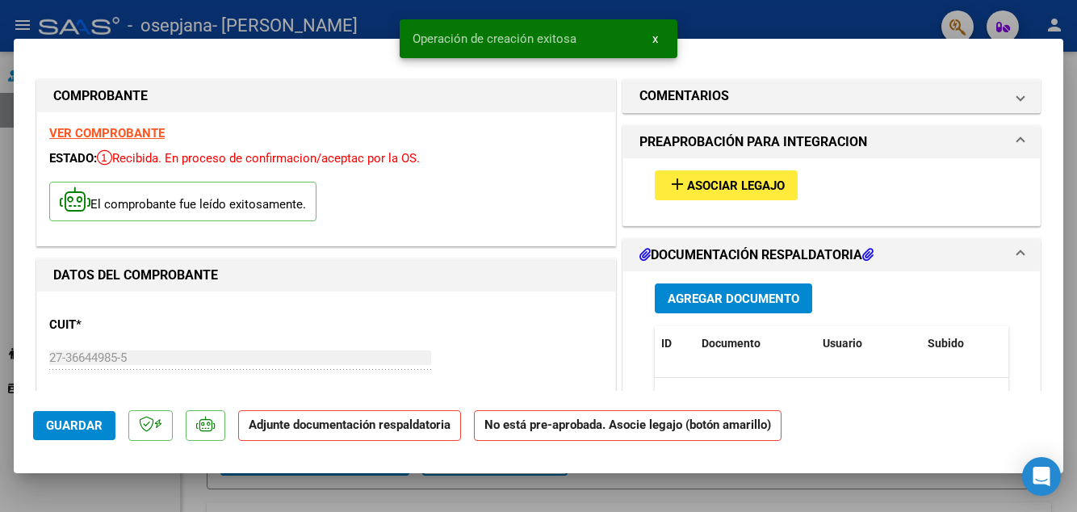
click at [741, 306] on span "Agregar Documento" at bounding box center [734, 299] width 132 height 15
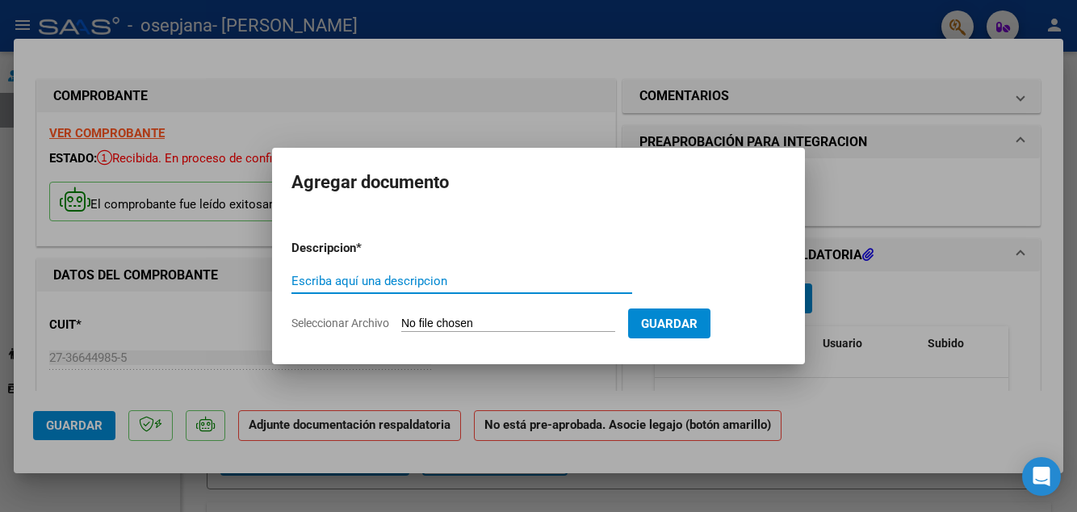
click at [526, 332] on input "Seleccionar Archivo" at bounding box center [508, 324] width 214 height 15
click at [496, 288] on input "Escriba aquí una descripcion" at bounding box center [462, 281] width 341 height 15
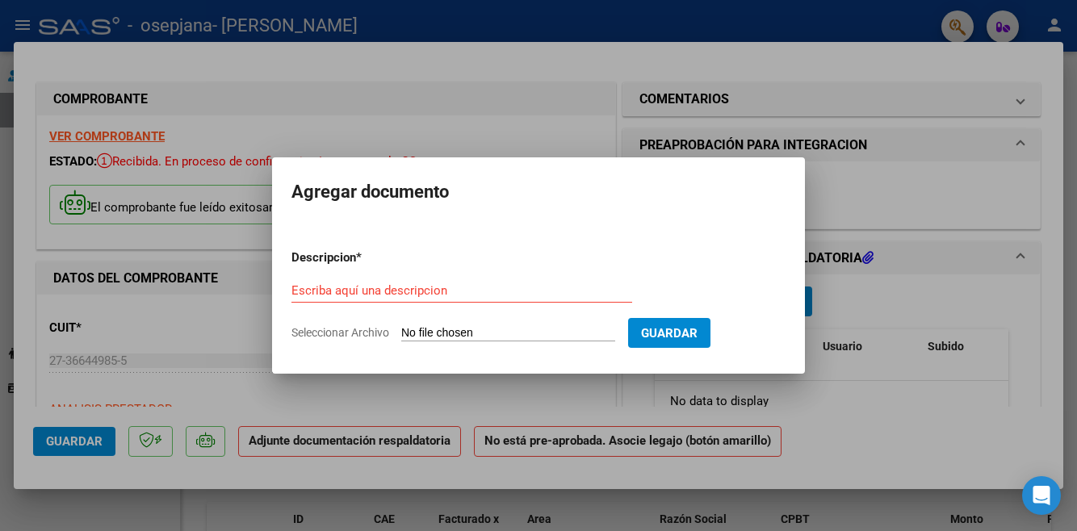
type input "C:\fakepath\CAE [PERSON_NAME] (JULIO).pdf"
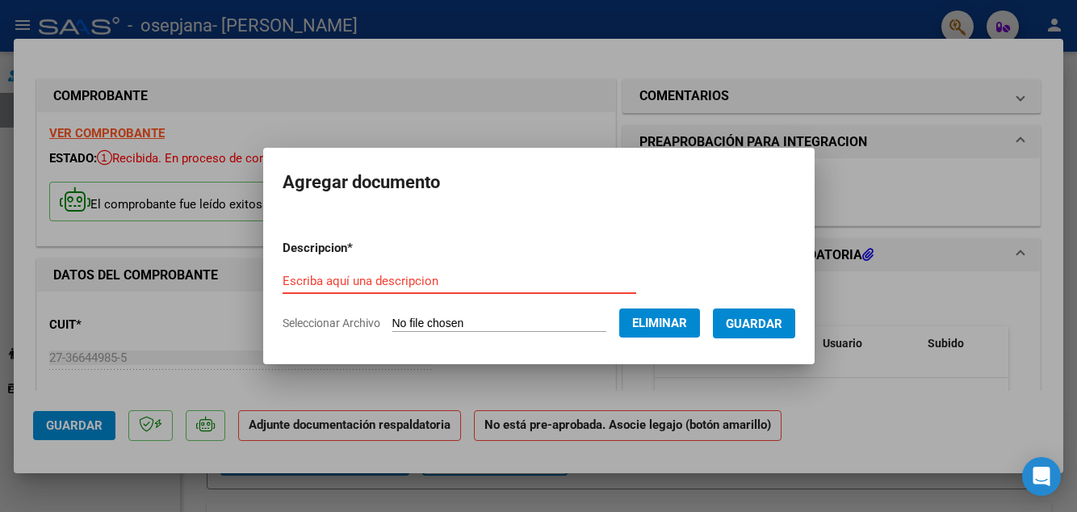
click at [451, 288] on input "Escriba aquí una descripcion" at bounding box center [460, 281] width 354 height 15
type input "cae"
click at [795, 338] on button "Guardar" at bounding box center [754, 323] width 82 height 30
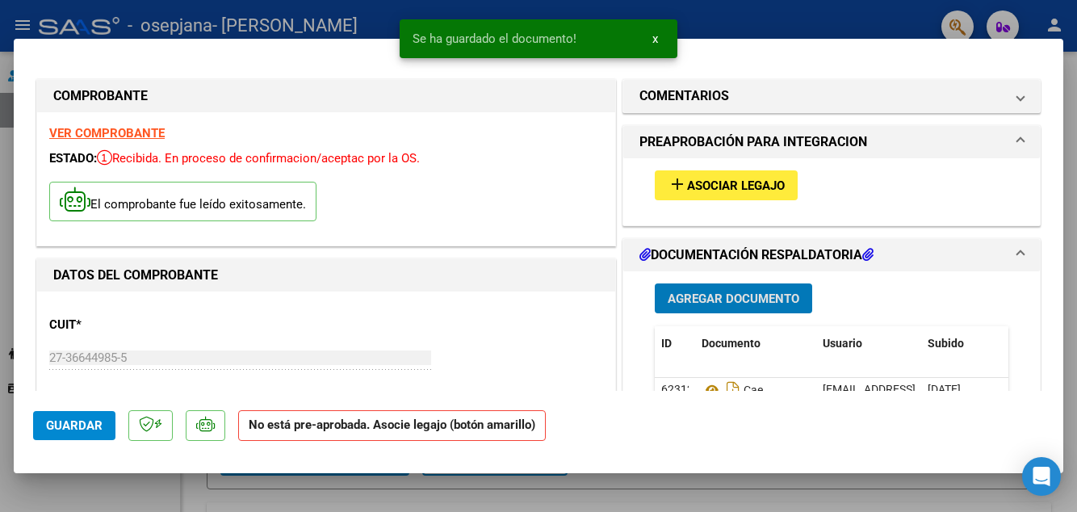
click at [761, 306] on span "Agregar Documento" at bounding box center [734, 299] width 132 height 15
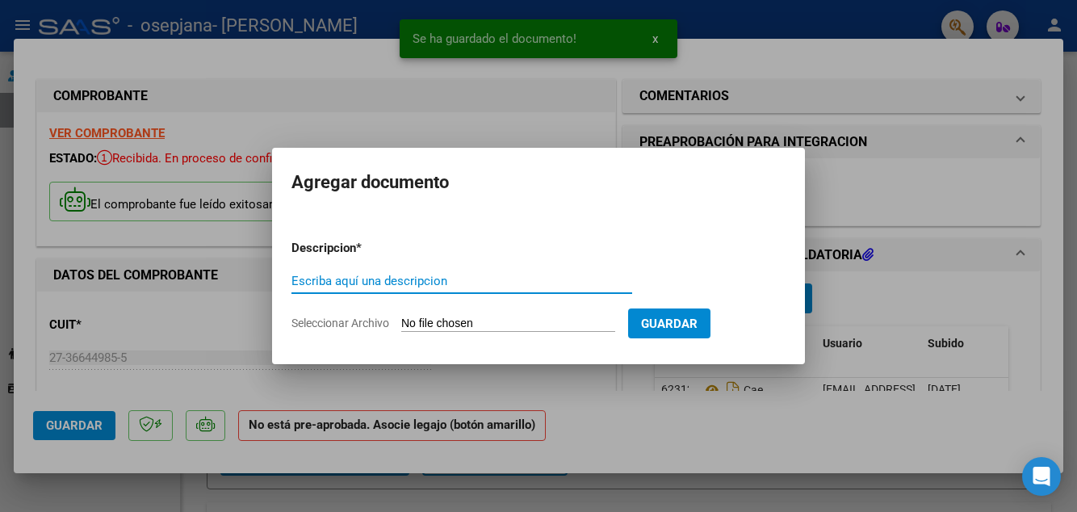
click at [561, 332] on input "Seleccionar Archivo" at bounding box center [508, 324] width 214 height 15
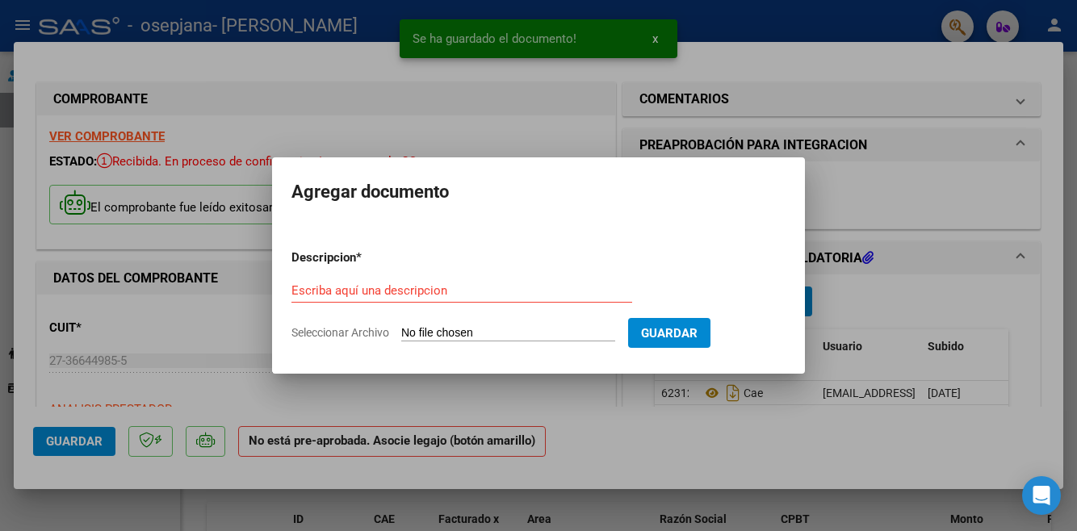
type input "C:\fakepath\Di [PERSON_NAME] asistencia julio_250809_194405.pdf"
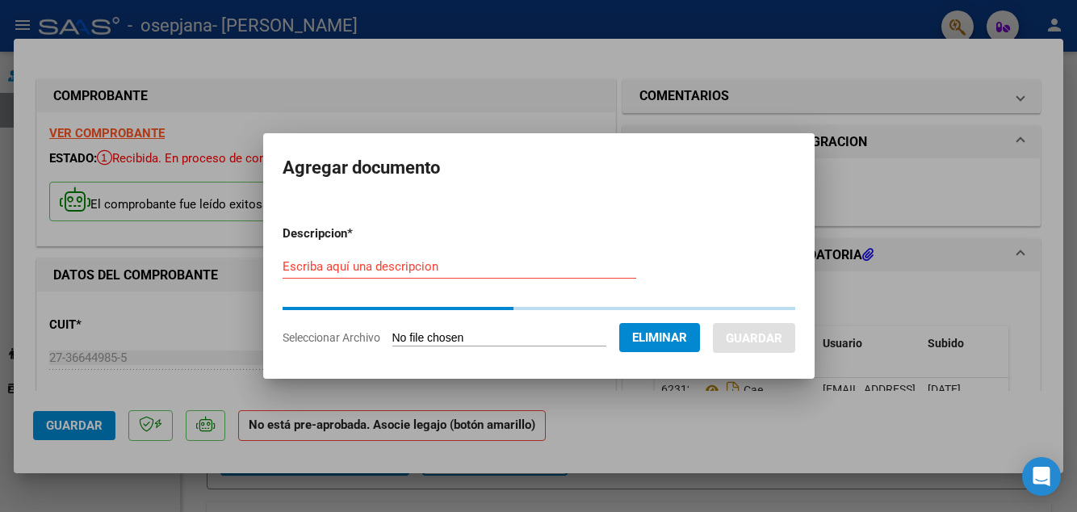
click at [576, 274] on input "Escriba aquí una descripcion" at bounding box center [460, 266] width 354 height 15
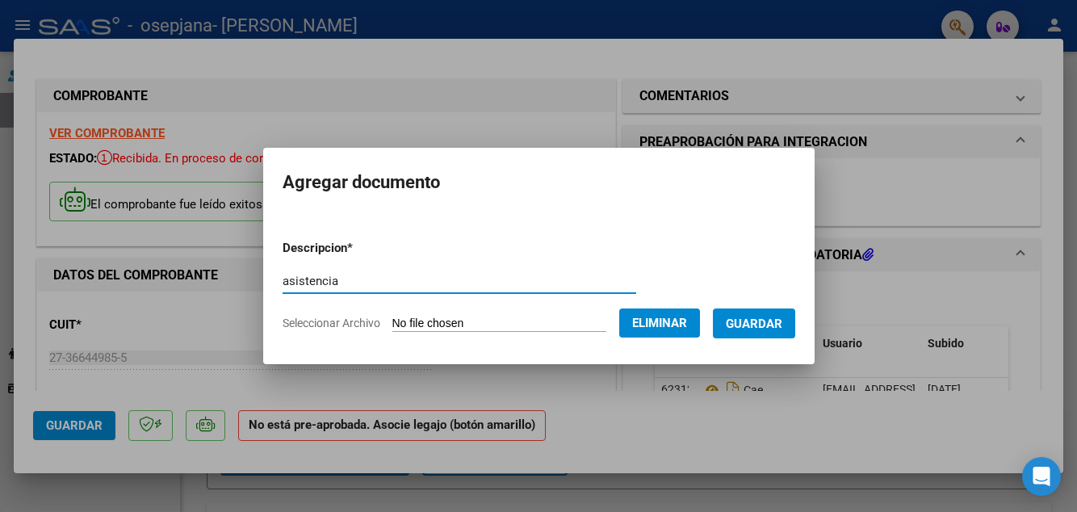
type input "asistencia"
click at [775, 331] on span "Guardar" at bounding box center [754, 324] width 57 height 15
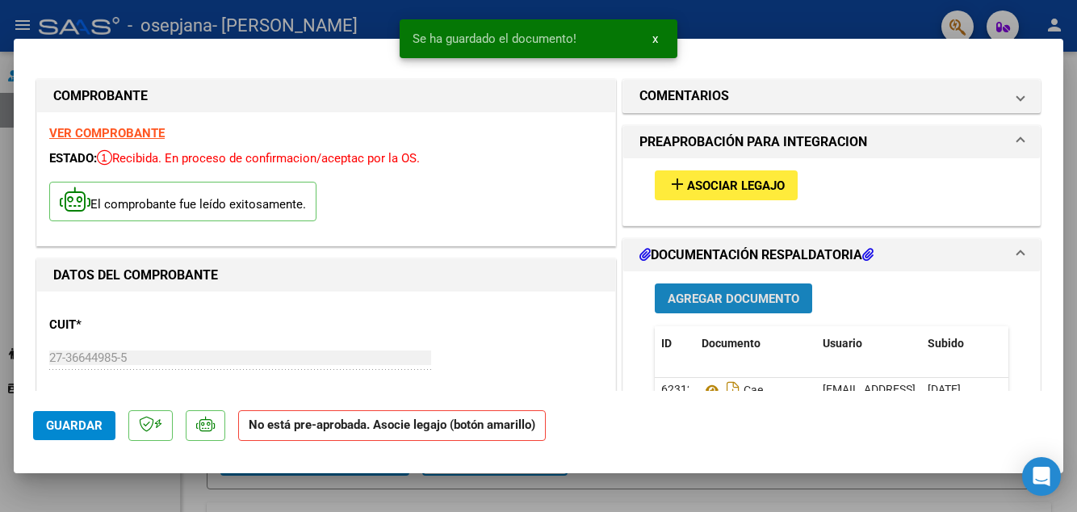
click at [785, 306] on span "Agregar Documento" at bounding box center [734, 299] width 132 height 15
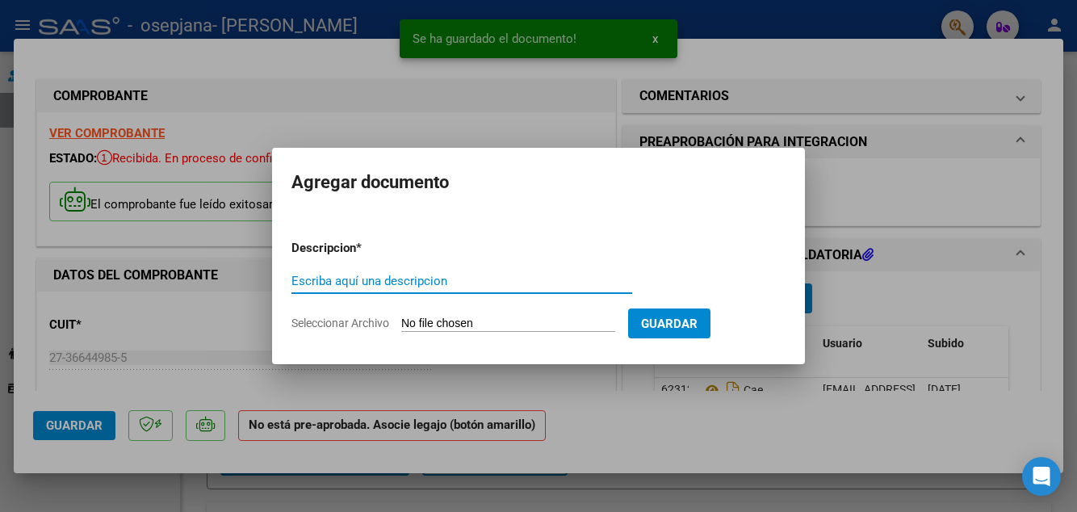
click at [521, 332] on input "Seleccionar Archivo" at bounding box center [508, 324] width 214 height 15
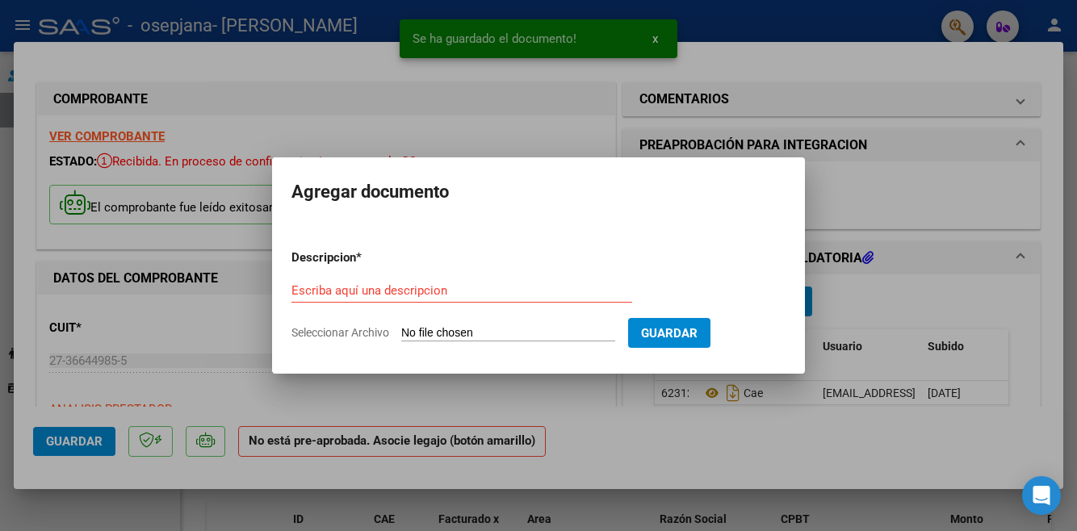
type input "C:\fakepath\Informe mensual [PERSON_NAME] 2025.pdf"
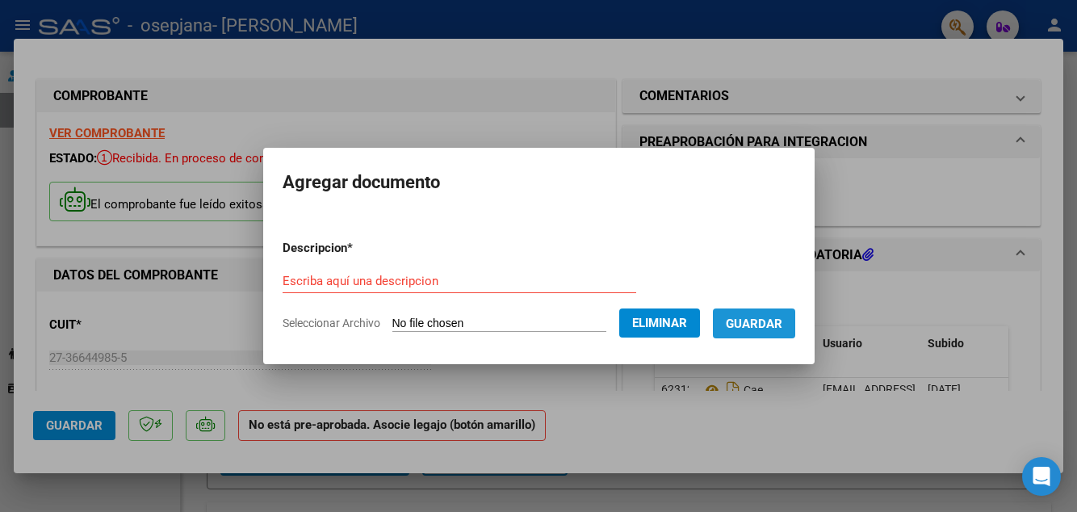
click at [782, 331] on span "Guardar" at bounding box center [754, 324] width 57 height 15
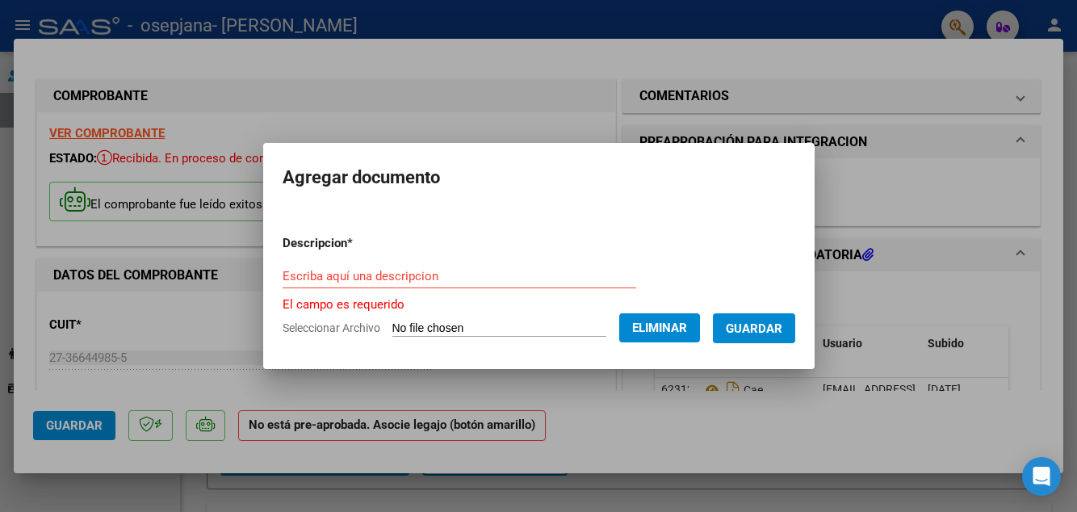
click at [588, 283] on input "Escriba aquí una descripcion" at bounding box center [460, 276] width 354 height 15
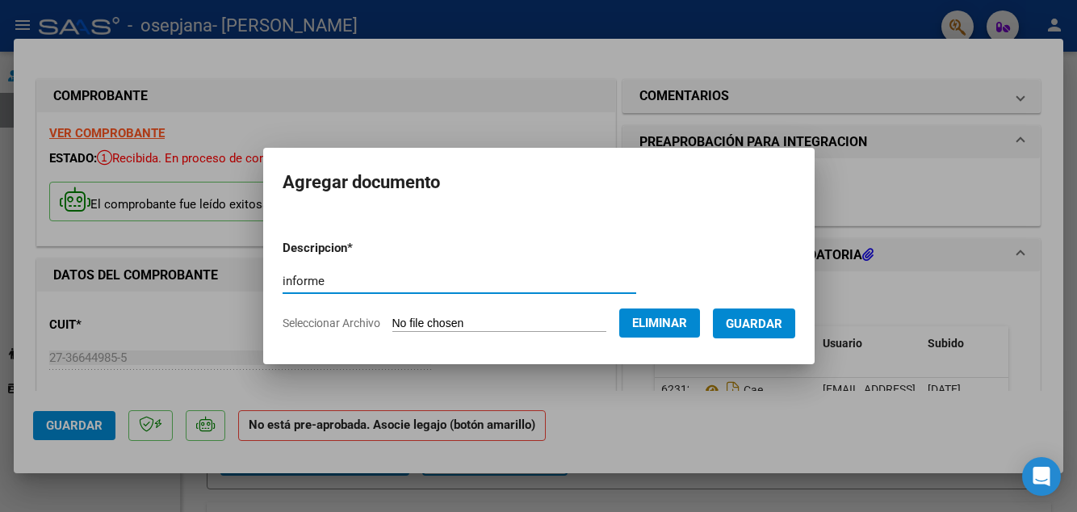
type input "informe"
click at [782, 331] on span "Guardar" at bounding box center [754, 324] width 57 height 15
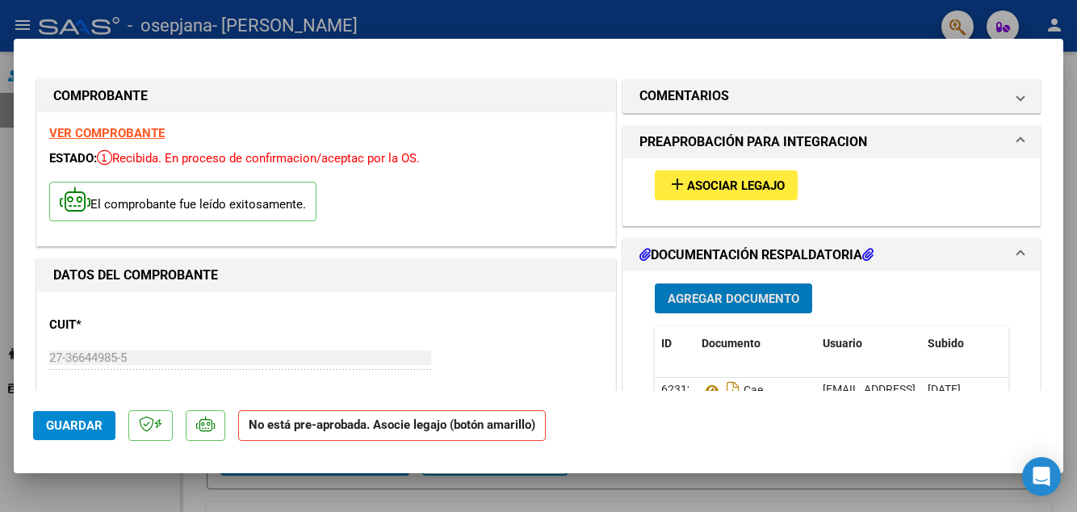
click at [91, 433] on span "Guardar" at bounding box center [74, 425] width 57 height 15
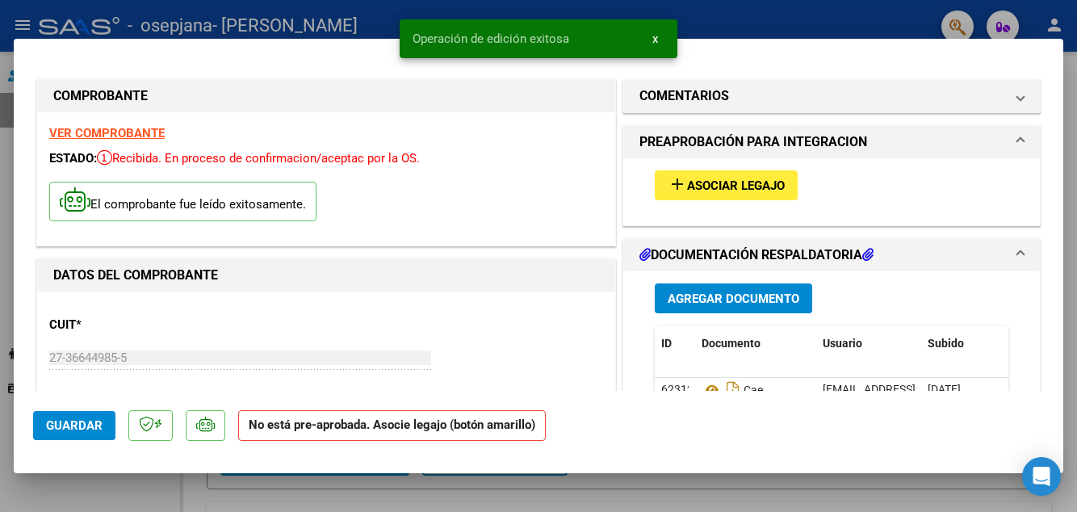
click at [113, 511] on div at bounding box center [538, 256] width 1077 height 512
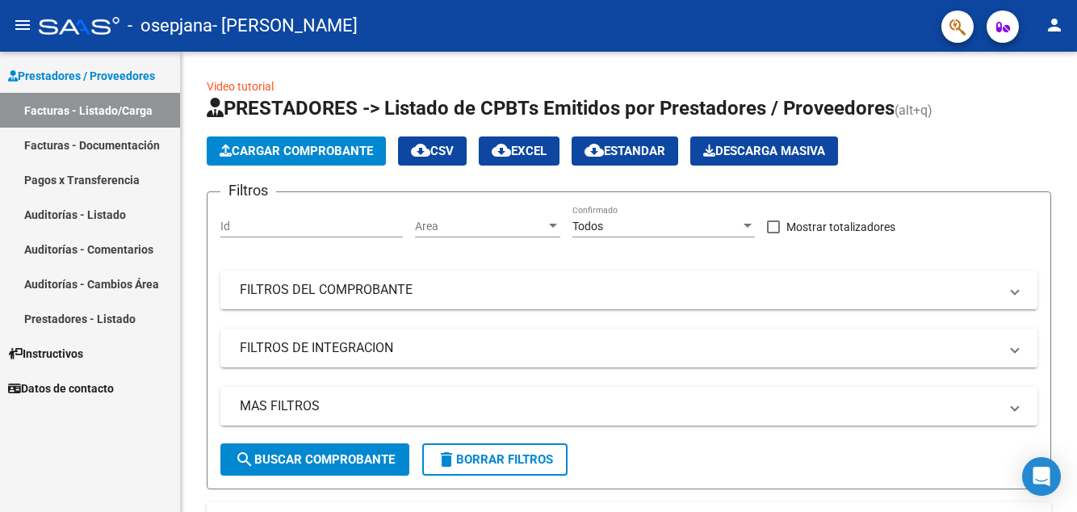
click at [359, 142] on button "Cargar Comprobante" at bounding box center [296, 150] width 179 height 29
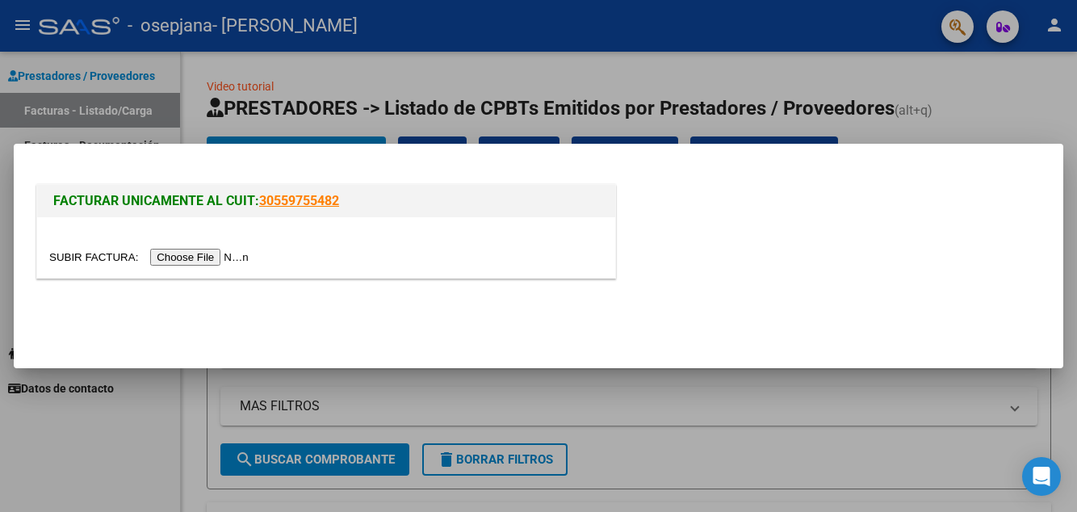
click at [228, 266] on input "file" at bounding box center [151, 257] width 204 height 17
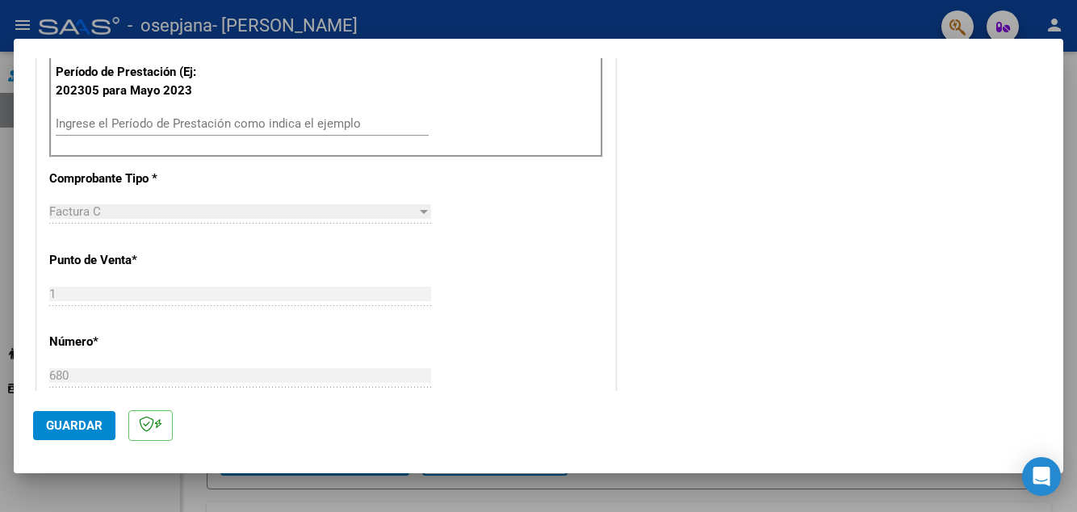
scroll to position [480, 0]
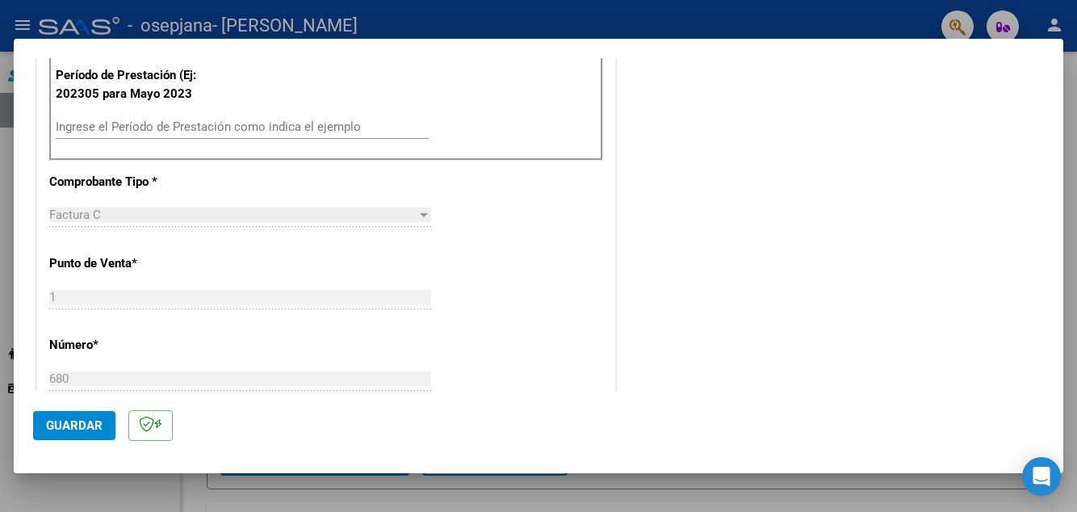
click at [384, 134] on input "Ingrese el Período de Prestación como indica el ejemplo" at bounding box center [242, 127] width 373 height 15
click at [380, 132] on input "Ingrese el Período de Prestación como indica el ejemplo" at bounding box center [242, 127] width 373 height 15
click at [375, 139] on div "Ingrese el Período de Prestación como indica el ejemplo" at bounding box center [242, 127] width 373 height 24
click at [367, 134] on input "Ingrese el Período de Prestación como indica el ejemplo" at bounding box center [242, 127] width 373 height 15
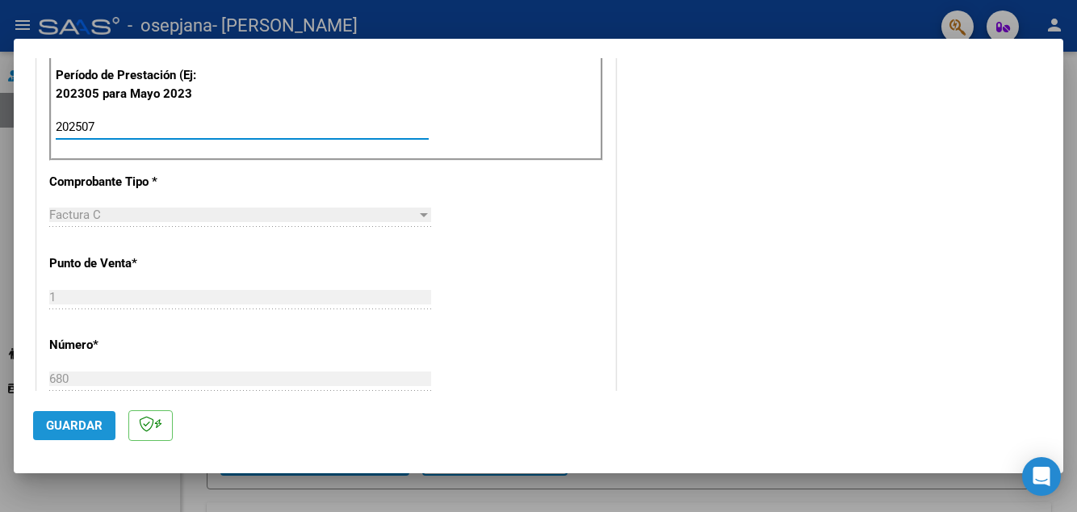
type input "202507"
click at [84, 433] on span "Guardar" at bounding box center [74, 425] width 57 height 15
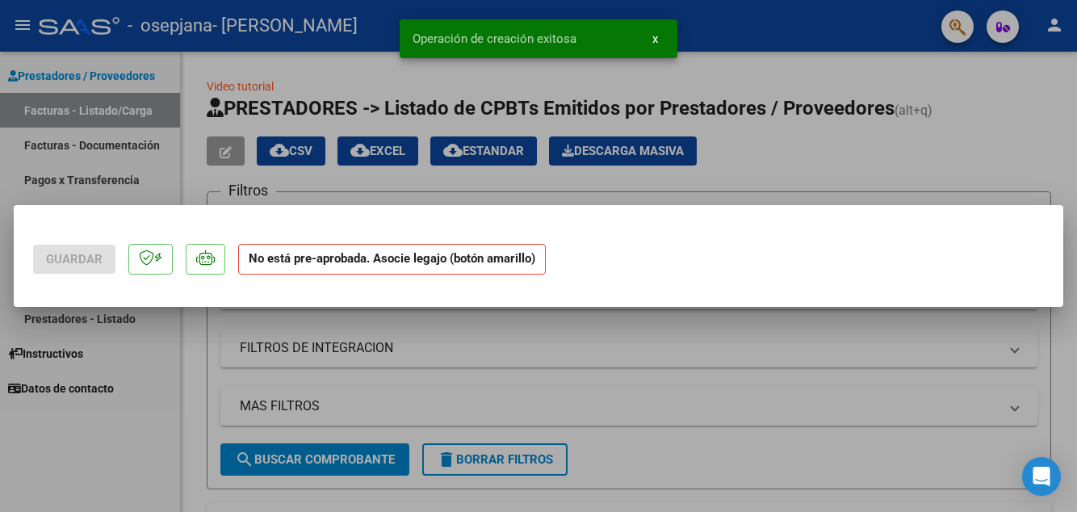
scroll to position [0, 0]
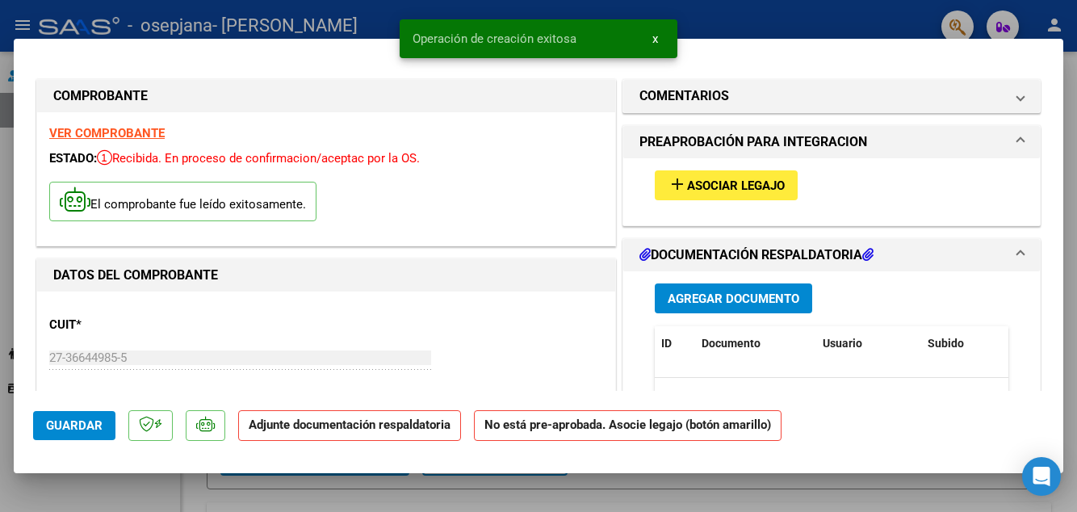
click at [789, 306] on span "Agregar Documento" at bounding box center [734, 299] width 132 height 15
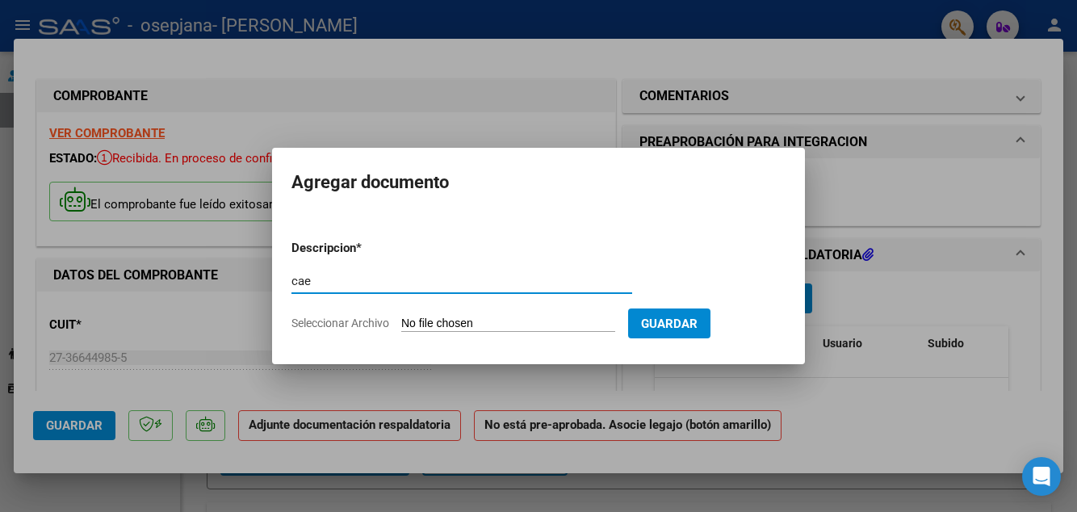
type input "cae"
click at [596, 332] on input "Seleccionar Archivo" at bounding box center [508, 324] width 214 height 15
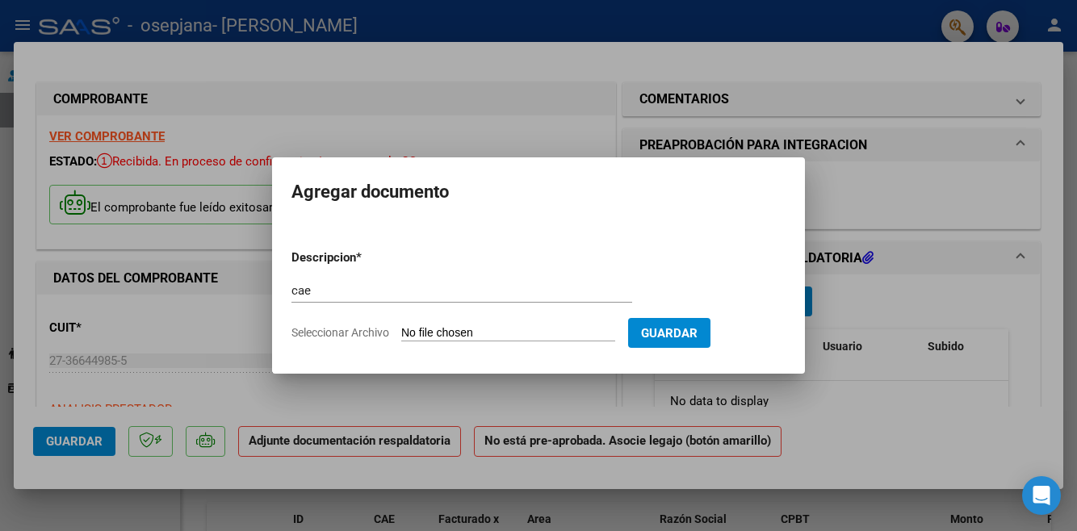
type input "C:\fakepath\CAE ([PERSON_NAME]) JULIO.pdf"
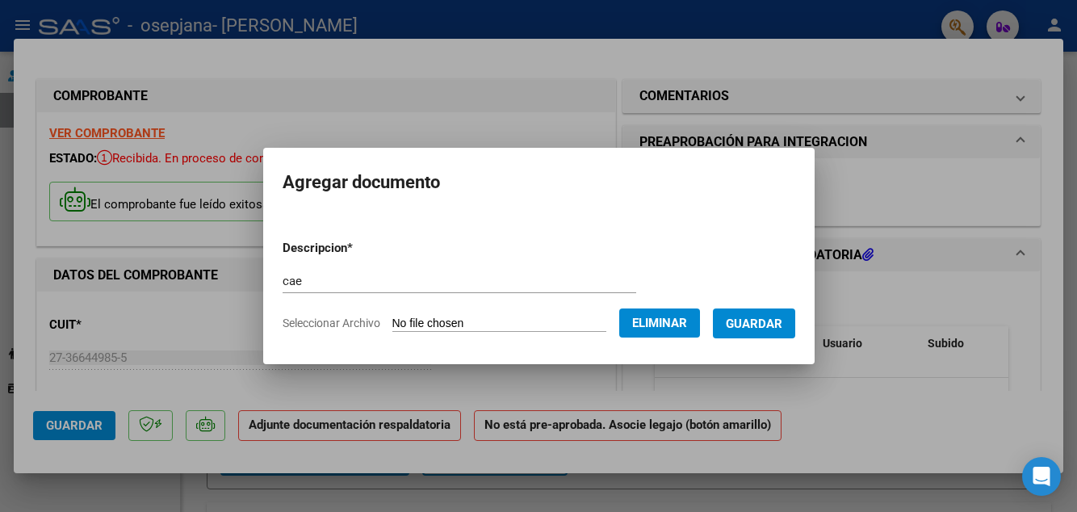
click at [779, 331] on span "Guardar" at bounding box center [754, 324] width 57 height 15
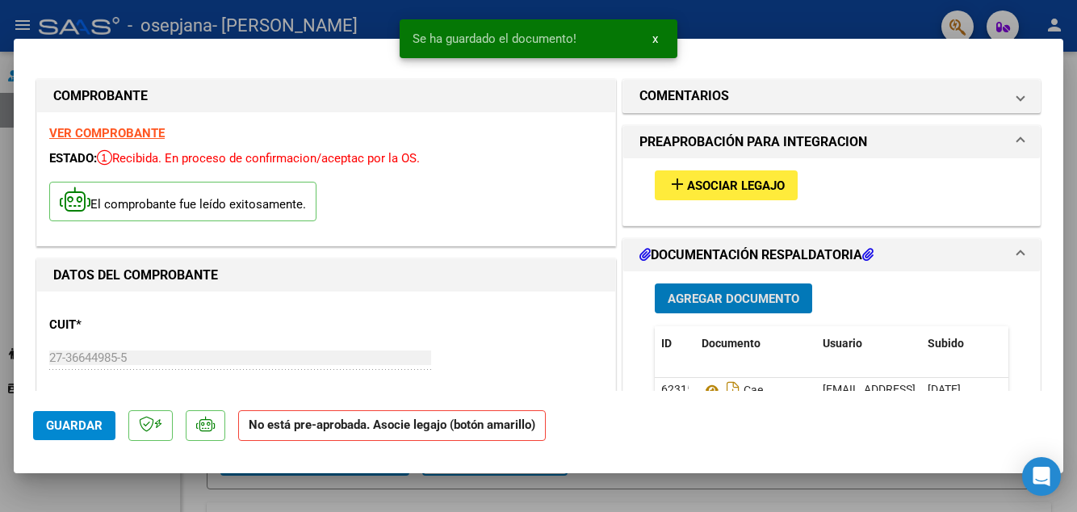
click at [790, 341] on datatable-header-cell "Documento" at bounding box center [755, 343] width 121 height 35
click at [774, 306] on span "Agregar Documento" at bounding box center [734, 299] width 132 height 15
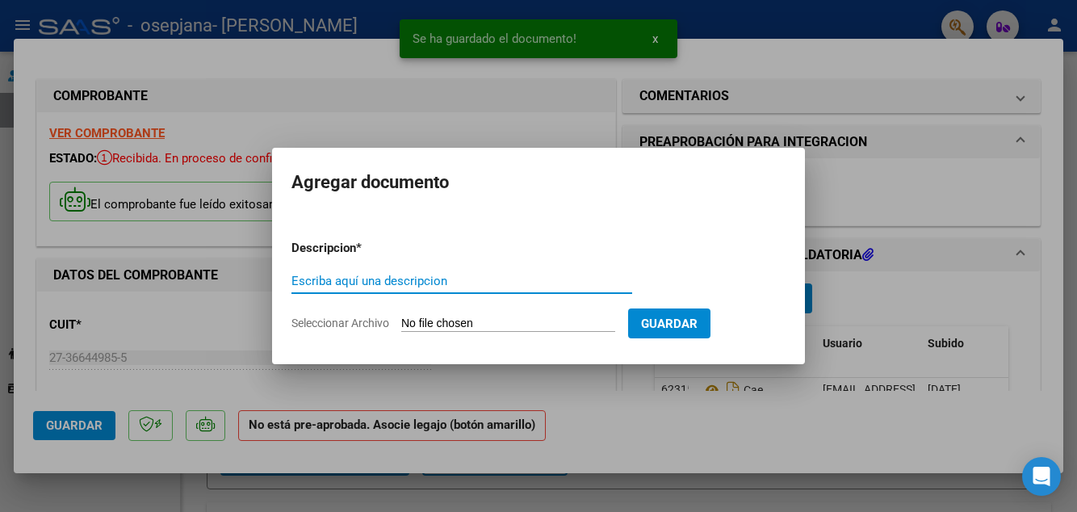
click at [560, 332] on input "Seleccionar Archivo" at bounding box center [508, 324] width 214 height 15
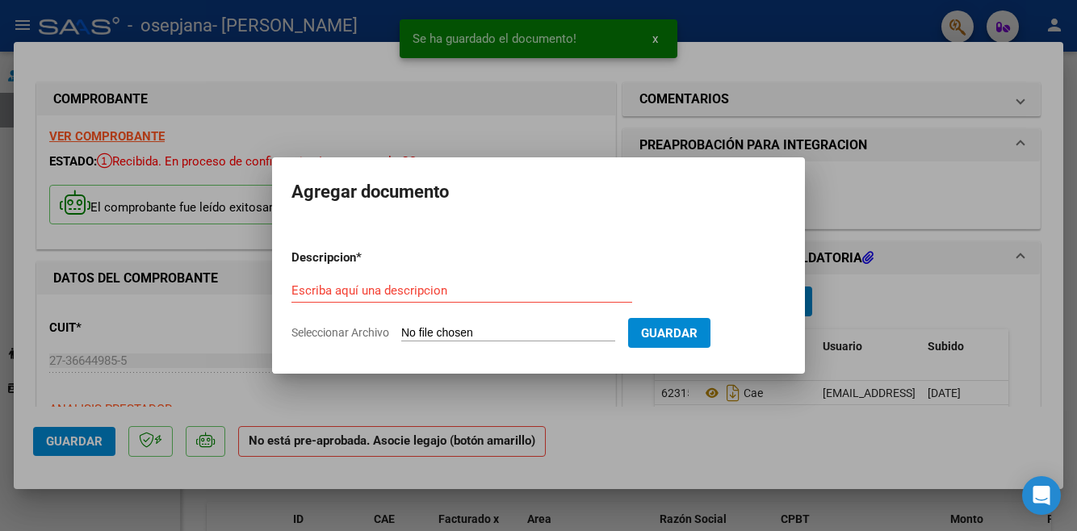
click at [530, 282] on form "Descripcion * Escriba aquí una descripcion Seleccionar Archivo Guardar" at bounding box center [539, 296] width 494 height 118
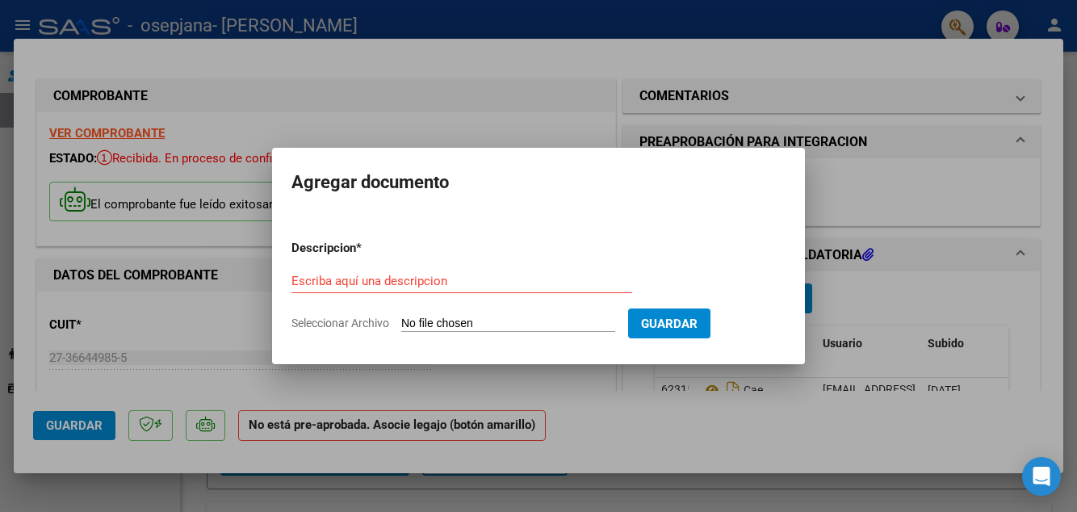
click at [518, 288] on input "Escriba aquí una descripcion" at bounding box center [462, 281] width 341 height 15
type input "asistencia"
click at [539, 332] on input "Seleccionar Archivo" at bounding box center [508, 324] width 214 height 15
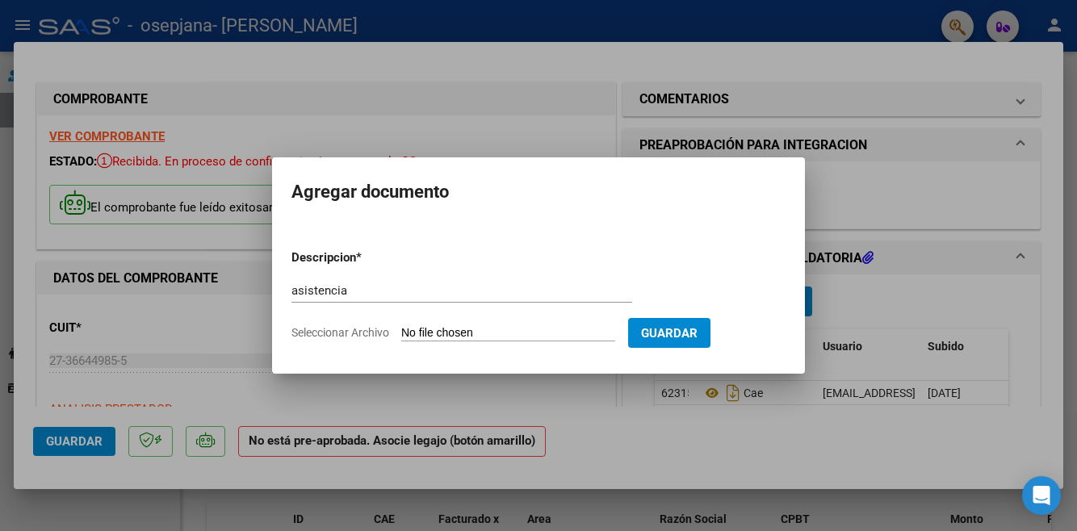
type input "C:\fakepath\[PERSON_NAME] OSPJANA ASISTENCIA_250809_193400.pdf"
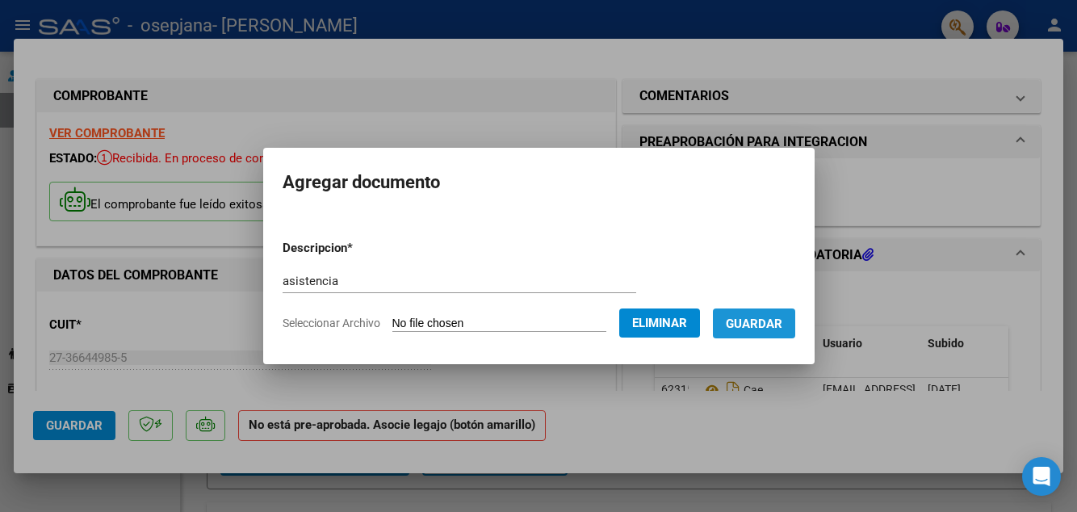
click at [765, 338] on button "Guardar" at bounding box center [754, 323] width 82 height 30
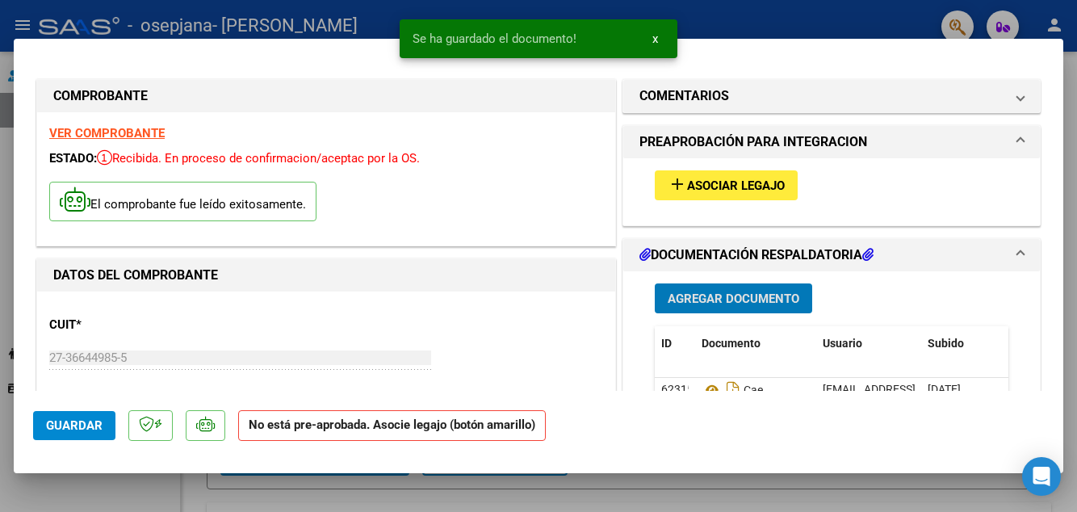
click at [769, 306] on span "Agregar Documento" at bounding box center [734, 299] width 132 height 15
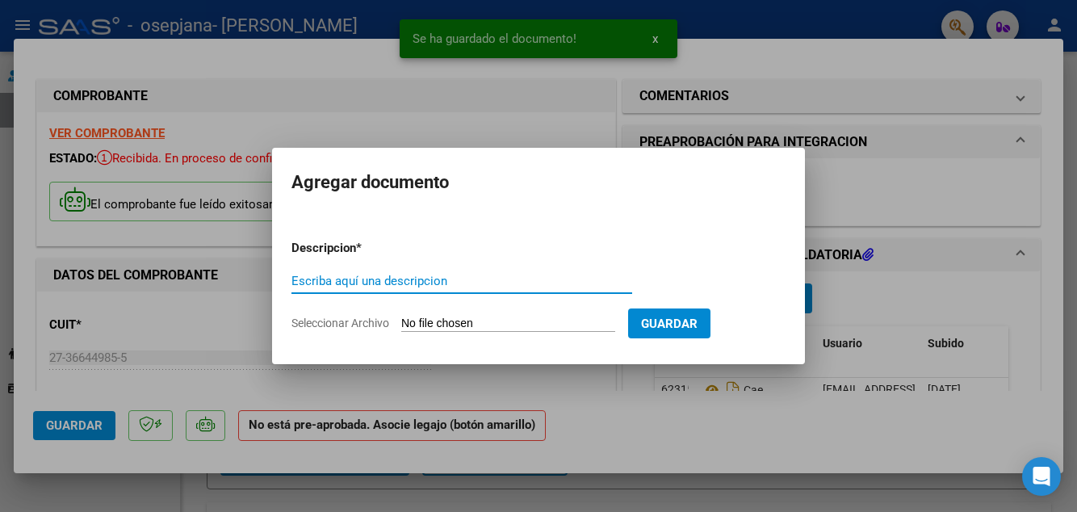
click at [573, 332] on input "Seleccionar Archivo" at bounding box center [508, 324] width 214 height 15
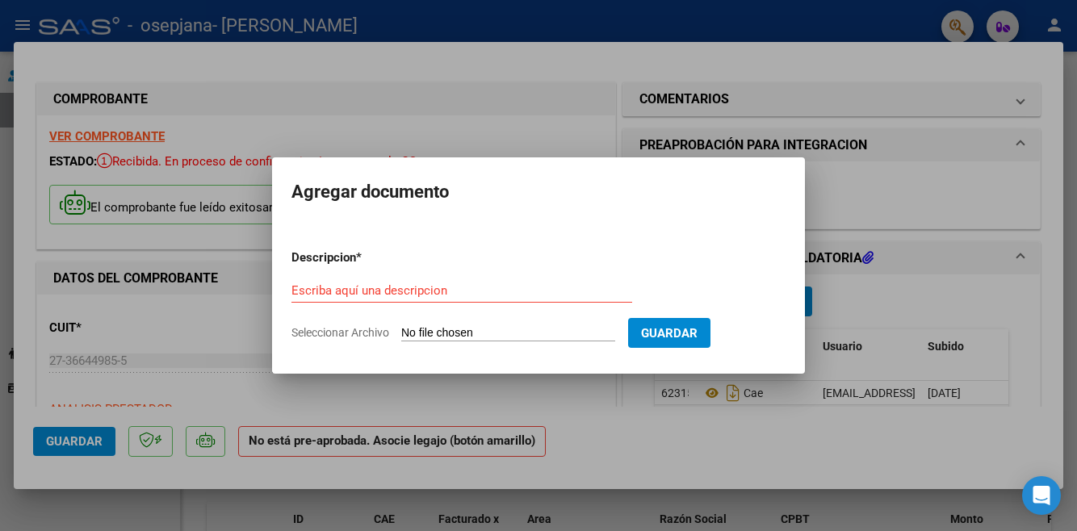
type input "C:\fakepath\informe mensual [PERSON_NAME].pdf"
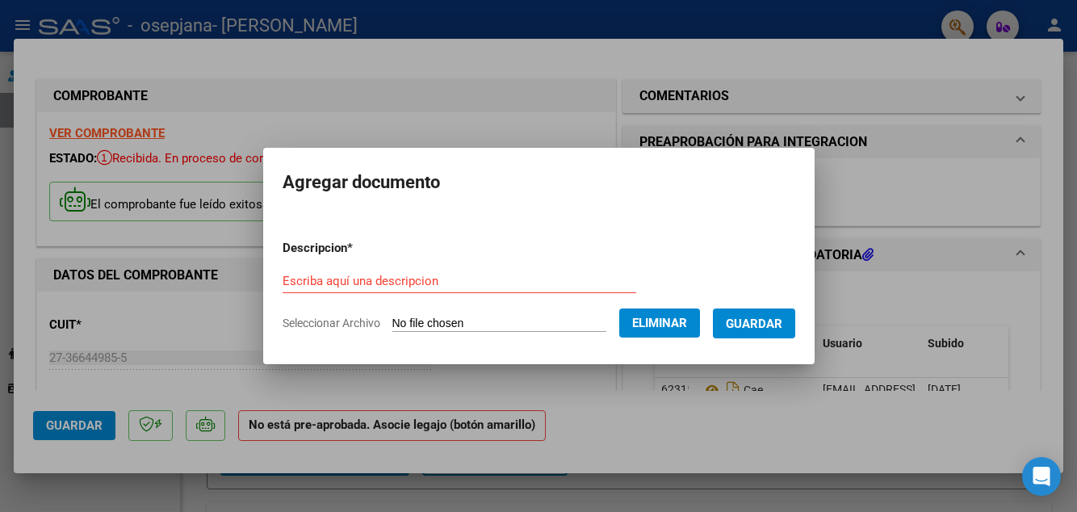
click at [576, 288] on input "Escriba aquí una descripcion" at bounding box center [460, 281] width 354 height 15
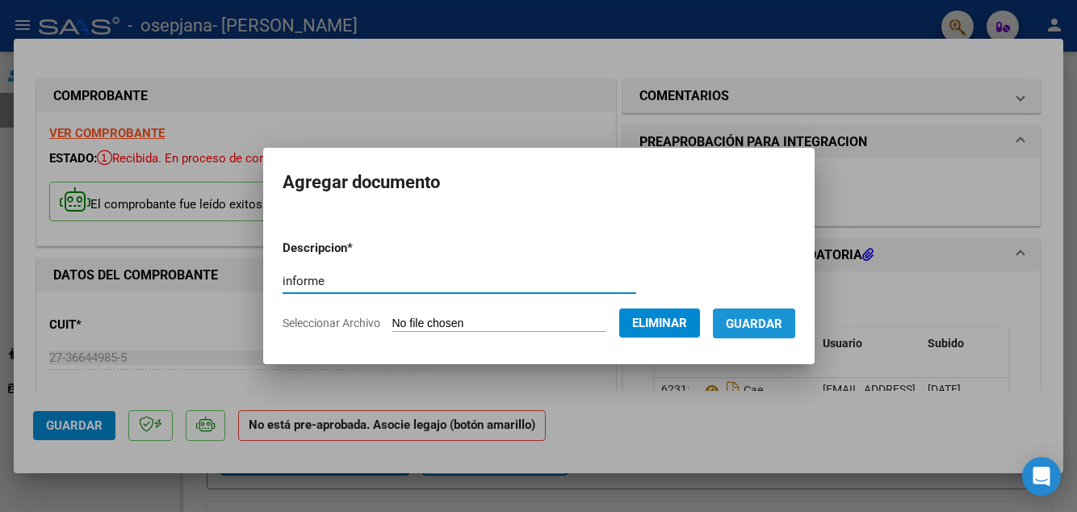
type input "informe"
click at [786, 338] on button "Guardar" at bounding box center [754, 323] width 82 height 30
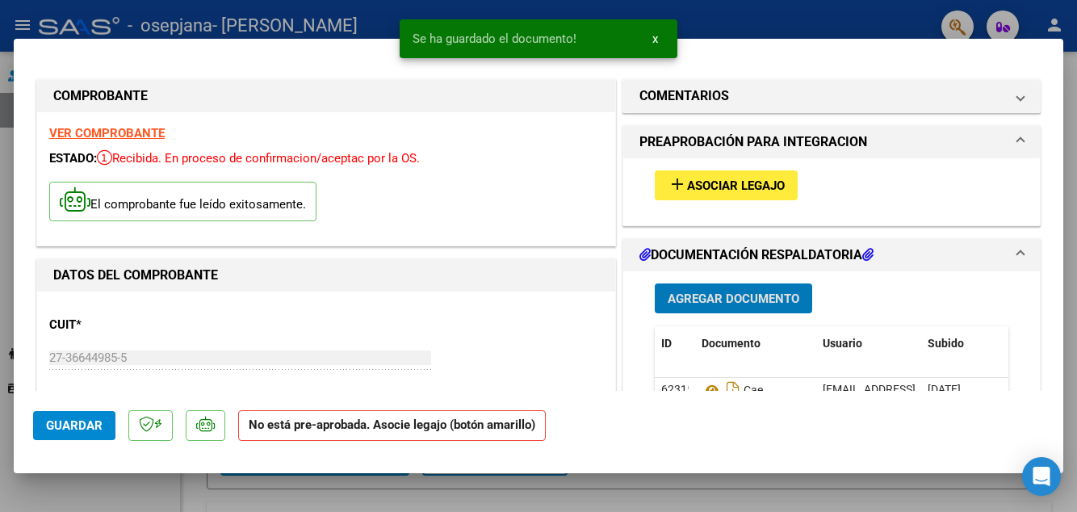
click at [78, 440] on button "Guardar" at bounding box center [74, 425] width 82 height 29
click at [142, 511] on div at bounding box center [538, 256] width 1077 height 512
type input "$ 0,00"
